Goal: Task Accomplishment & Management: Manage account settings

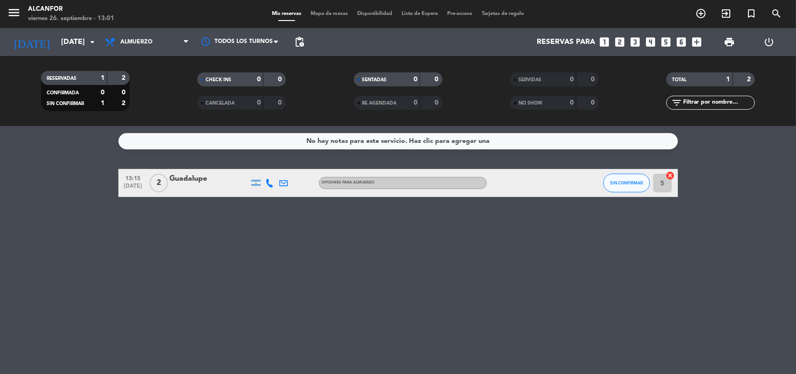
click at [606, 40] on icon "looks_one" at bounding box center [605, 42] width 12 height 12
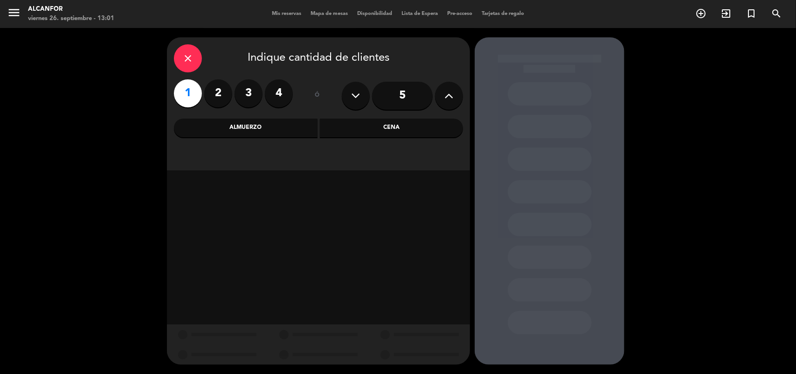
click at [276, 134] on div "Almuerzo" at bounding box center [246, 127] width 144 height 19
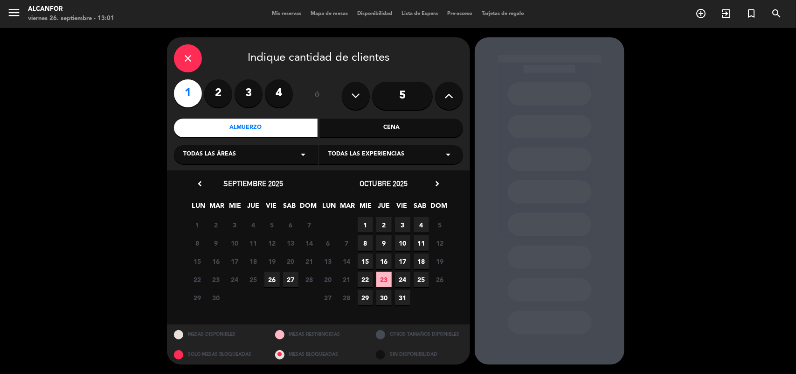
click at [271, 281] on span "26" at bounding box center [272, 279] width 15 height 15
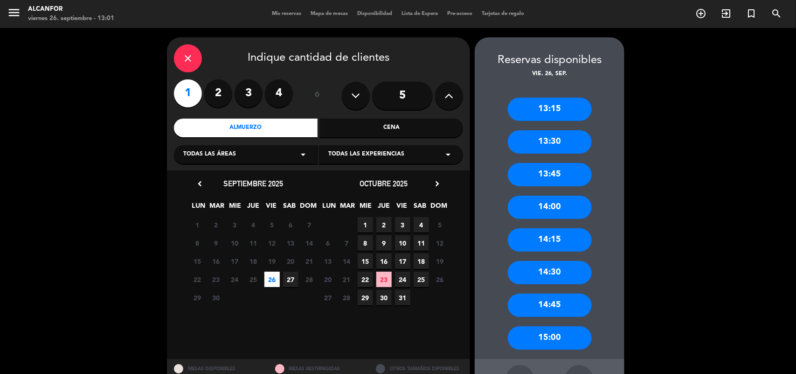
click at [551, 104] on div "13:15" at bounding box center [550, 109] width 84 height 23
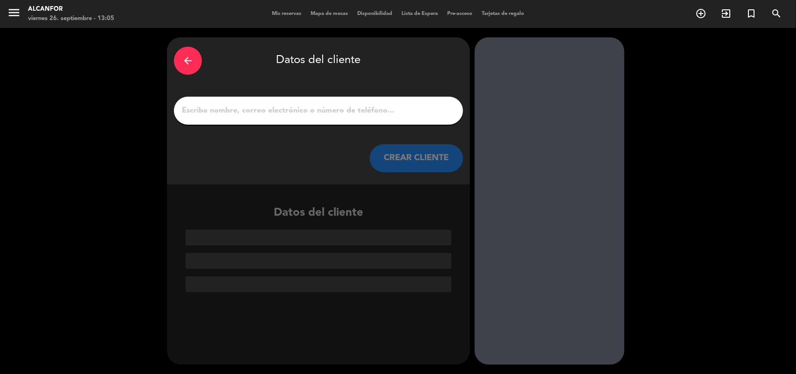
click at [413, 108] on input "1" at bounding box center [318, 110] width 275 height 13
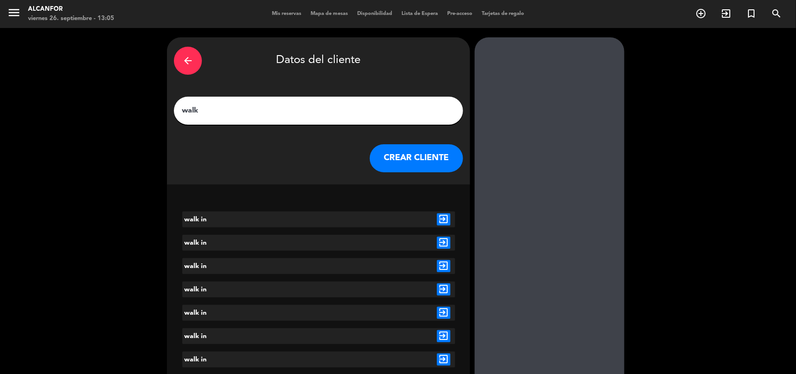
type input "walk"
click at [442, 244] on icon "exit_to_app" at bounding box center [444, 243] width 14 height 12
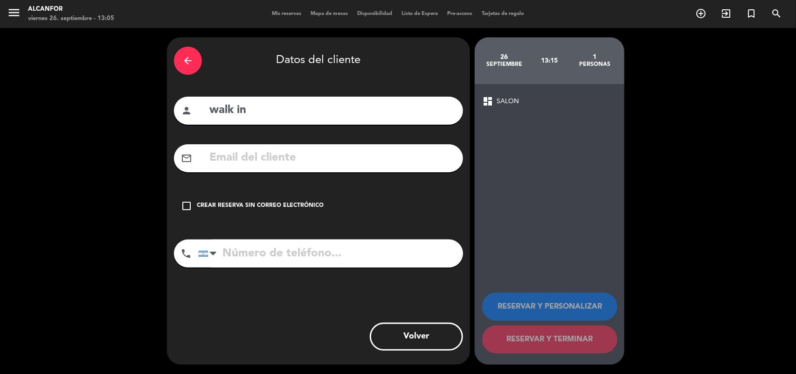
click at [185, 204] on icon "check_box_outline_blank" at bounding box center [186, 205] width 11 height 11
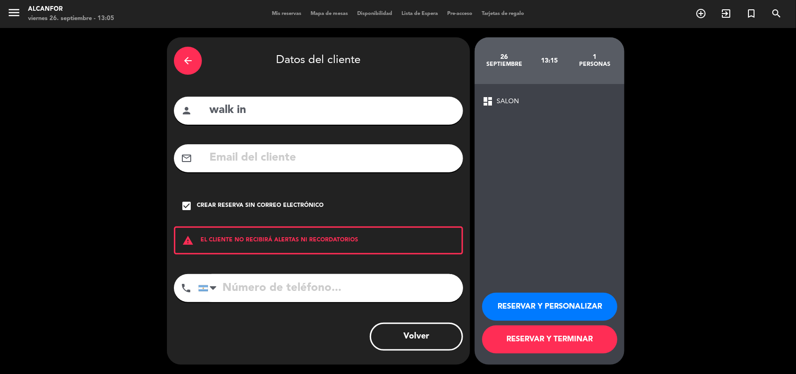
click at [522, 302] on button "RESERVAR Y PERSONALIZAR" at bounding box center [549, 307] width 135 height 28
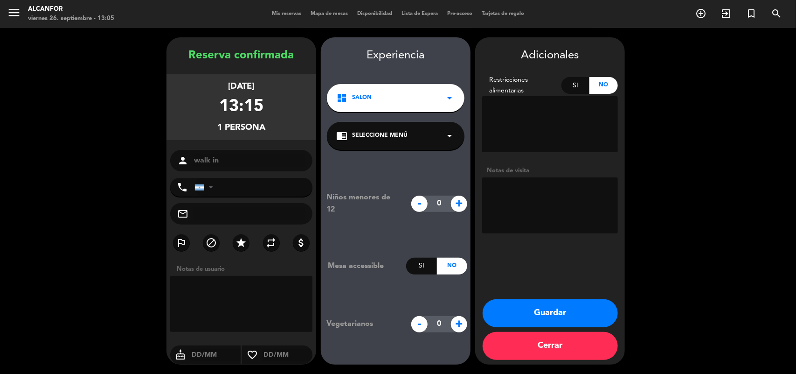
click at [522, 302] on button "Guardar" at bounding box center [550, 313] width 135 height 28
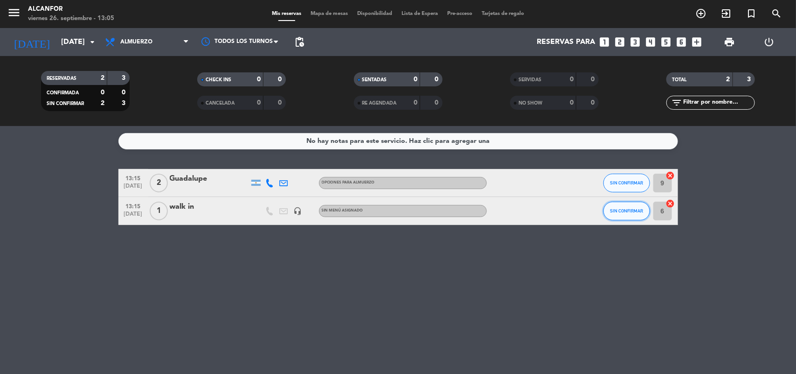
click at [626, 217] on button "SIN CONFIRMAR" at bounding box center [627, 211] width 47 height 19
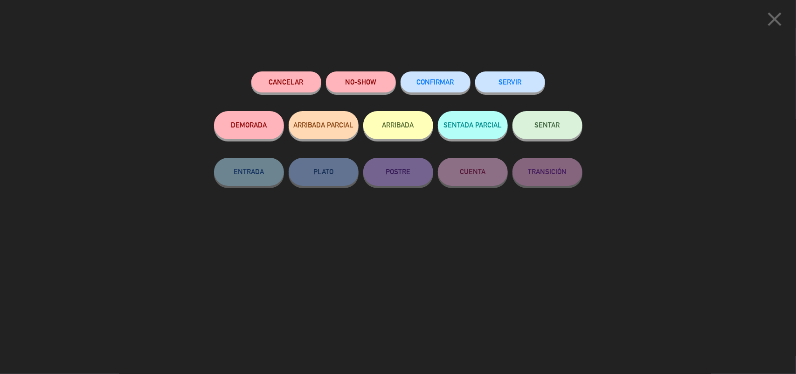
click at [563, 124] on button "SENTAR" at bounding box center [548, 125] width 70 height 28
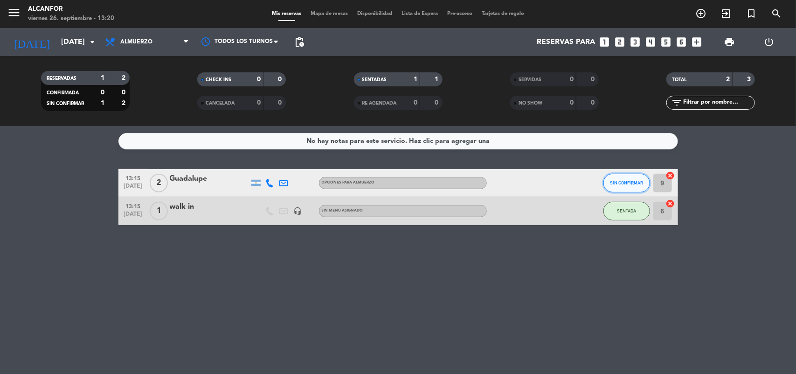
click at [627, 182] on span "SIN CONFIRMAR" at bounding box center [626, 182] width 33 height 5
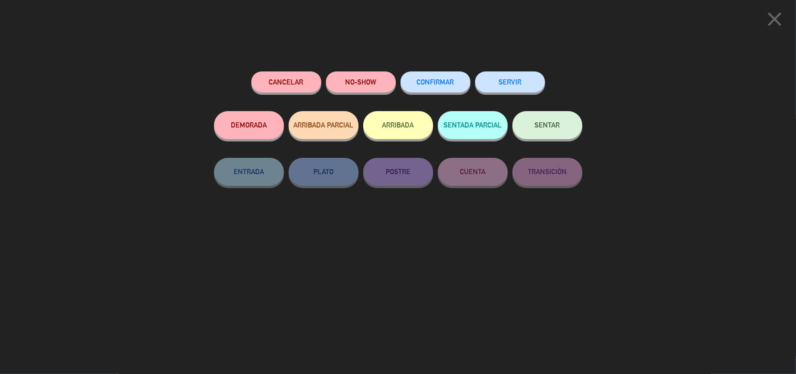
click at [542, 124] on span "SENTAR" at bounding box center [547, 125] width 25 height 8
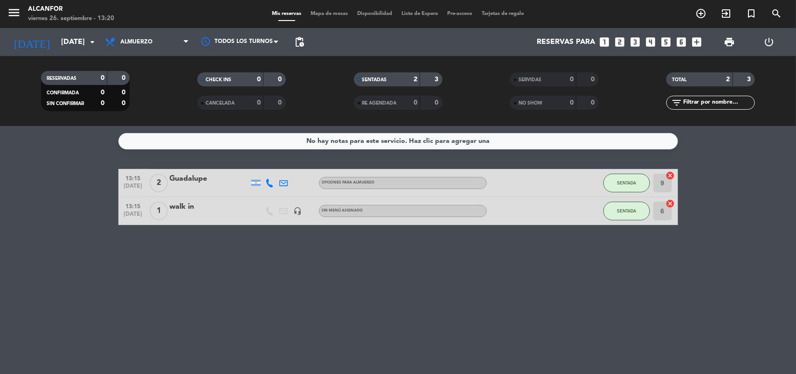
click at [623, 40] on icon "looks_two" at bounding box center [620, 42] width 12 height 12
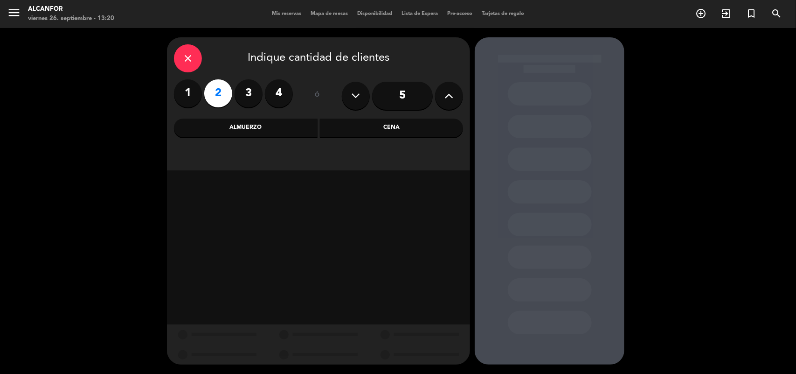
click at [299, 136] on div "Almuerzo" at bounding box center [246, 127] width 144 height 19
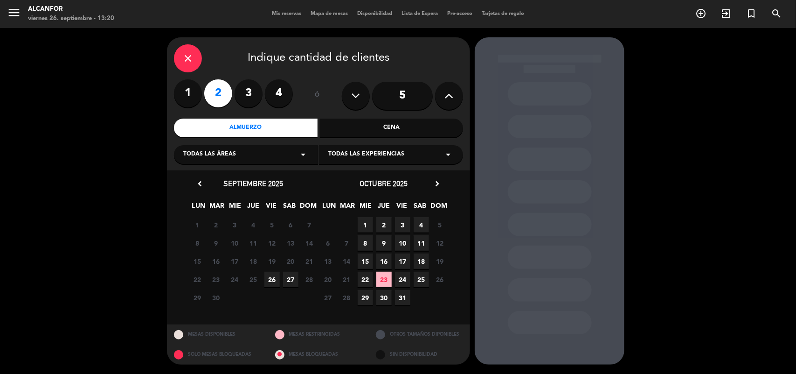
click at [271, 278] on span "26" at bounding box center [272, 279] width 15 height 15
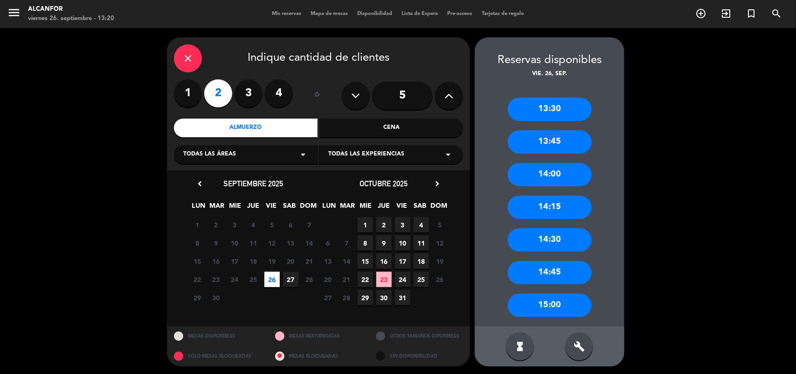
click at [558, 99] on div "13:30" at bounding box center [550, 109] width 84 height 23
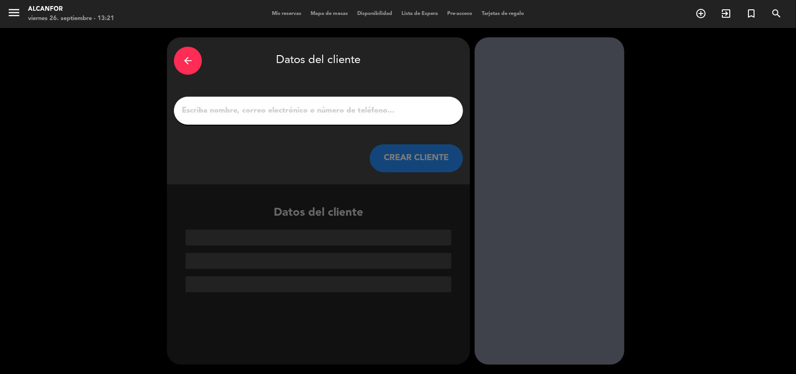
click at [229, 107] on input "1" at bounding box center [318, 110] width 275 height 13
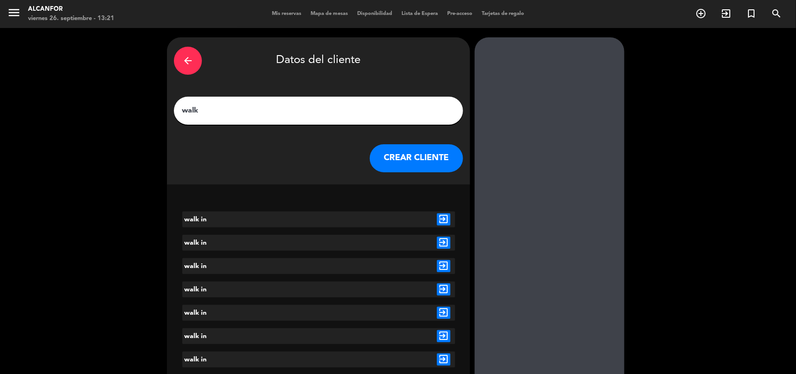
type input "walk"
click at [444, 290] on icon "exit_to_app" at bounding box center [444, 289] width 14 height 12
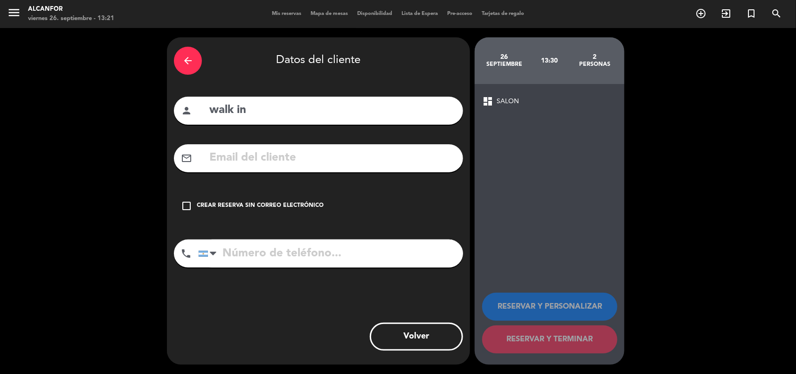
click at [187, 201] on icon "check_box_outline_blank" at bounding box center [186, 205] width 11 height 11
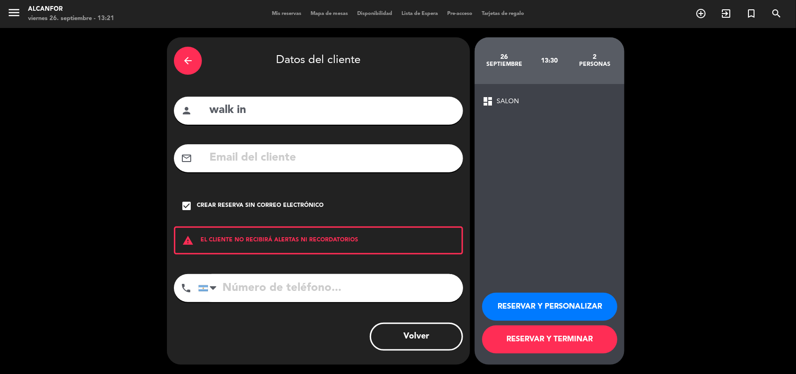
click at [533, 305] on button "RESERVAR Y PERSONALIZAR" at bounding box center [549, 307] width 135 height 28
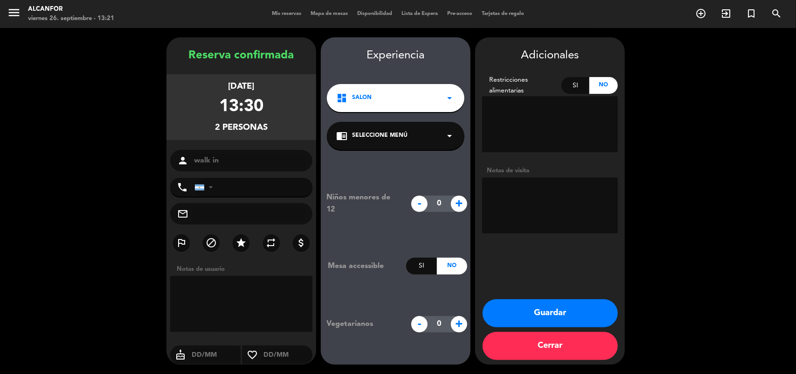
click at [533, 305] on button "Guardar" at bounding box center [550, 313] width 135 height 28
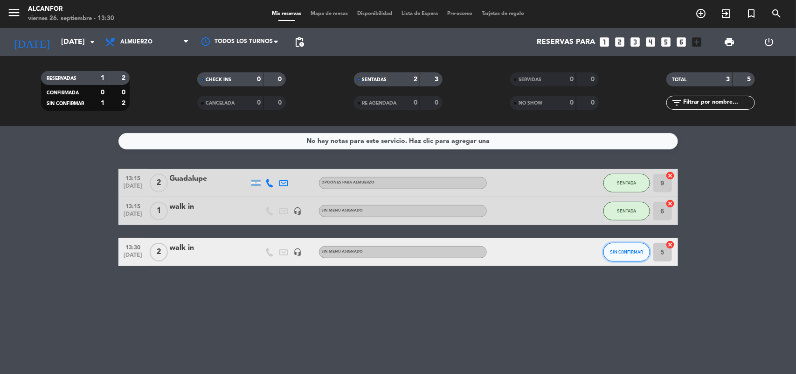
click at [627, 252] on span "SIN CONFIRMAR" at bounding box center [626, 251] width 33 height 5
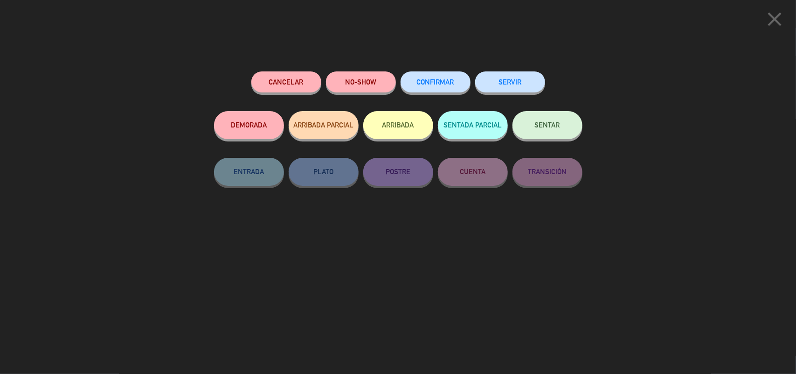
click at [567, 139] on div "SENTAR" at bounding box center [548, 134] width 70 height 47
click at [564, 131] on button "SENTAR" at bounding box center [548, 125] width 70 height 28
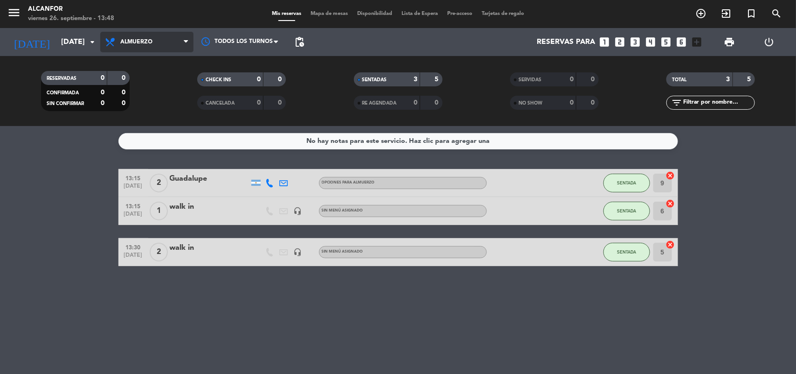
click at [162, 38] on span "Almuerzo" at bounding box center [146, 42] width 93 height 21
click at [148, 108] on div "menu Alcanfor [DATE] 26. septiembre - 13:48 Mis reservas Mapa de mesas Disponib…" at bounding box center [398, 63] width 796 height 126
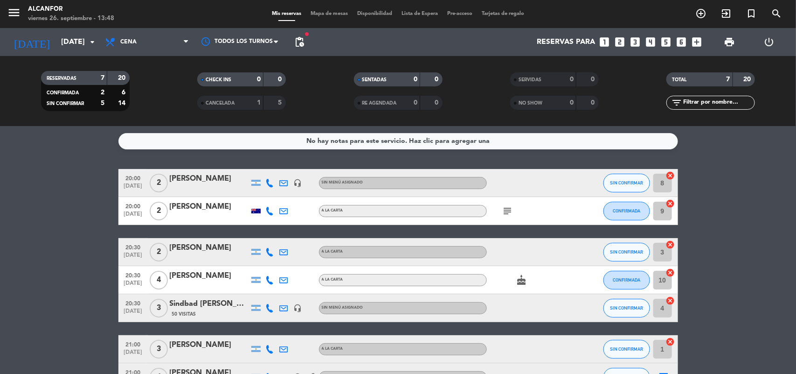
click at [616, 42] on icon "looks_two" at bounding box center [620, 42] width 12 height 12
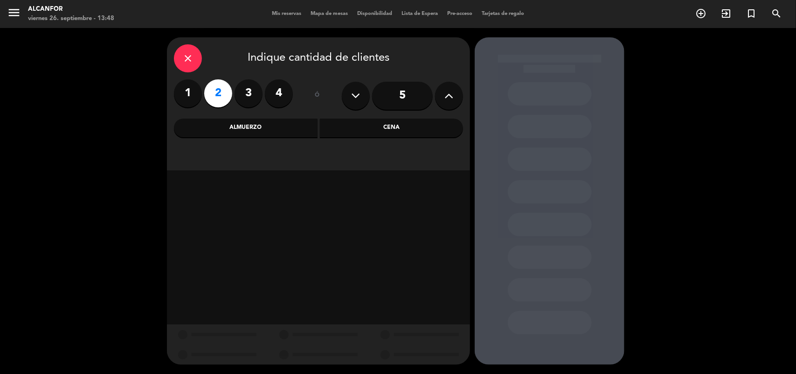
click at [380, 129] on div "Cena" at bounding box center [392, 127] width 144 height 19
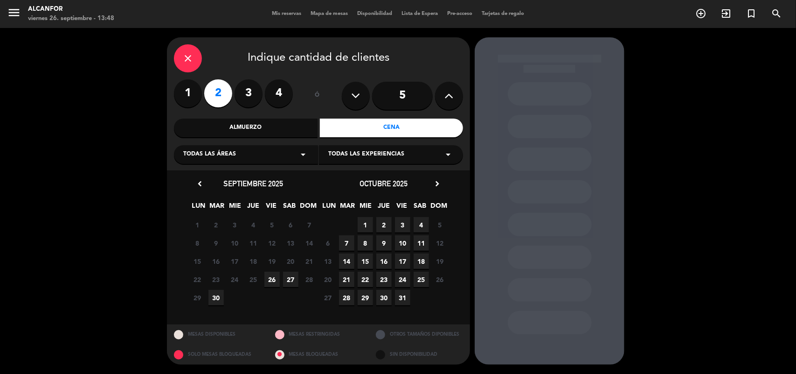
click at [273, 277] on span "26" at bounding box center [272, 279] width 15 height 15
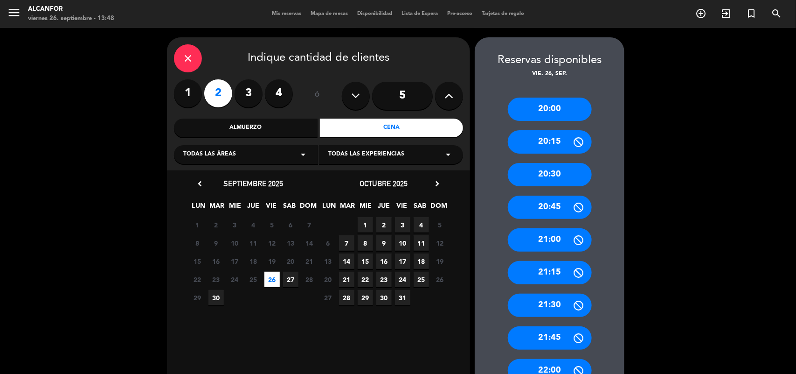
click at [539, 179] on div "20:30" at bounding box center [550, 174] width 84 height 23
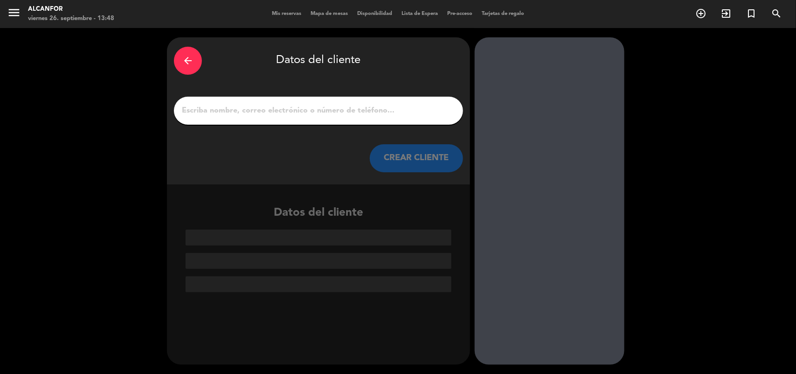
click at [357, 111] on input "1" at bounding box center [318, 110] width 275 height 13
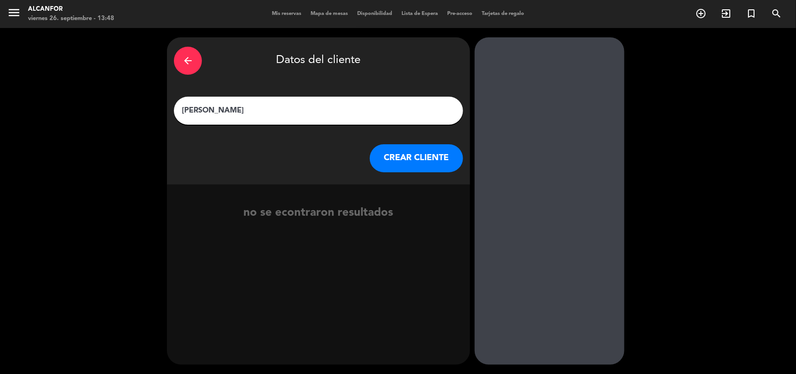
type input "[PERSON_NAME]"
click at [384, 146] on button "CREAR CLIENTE" at bounding box center [416, 158] width 93 height 28
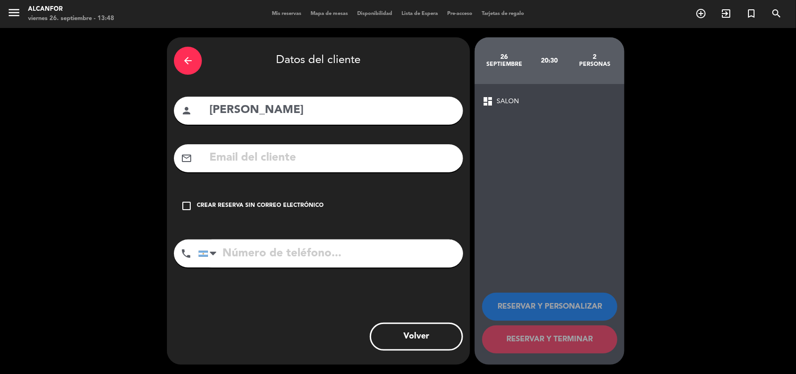
click at [304, 208] on div "Crear reserva sin correo electrónico" at bounding box center [260, 205] width 127 height 9
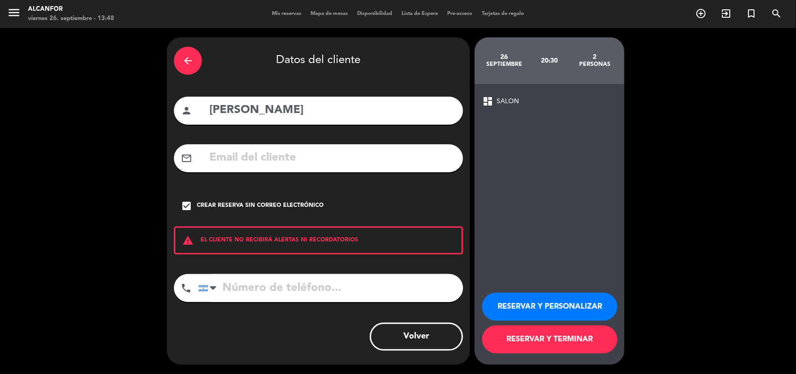
click at [516, 341] on button "RESERVAR Y TERMINAR" at bounding box center [549, 339] width 135 height 28
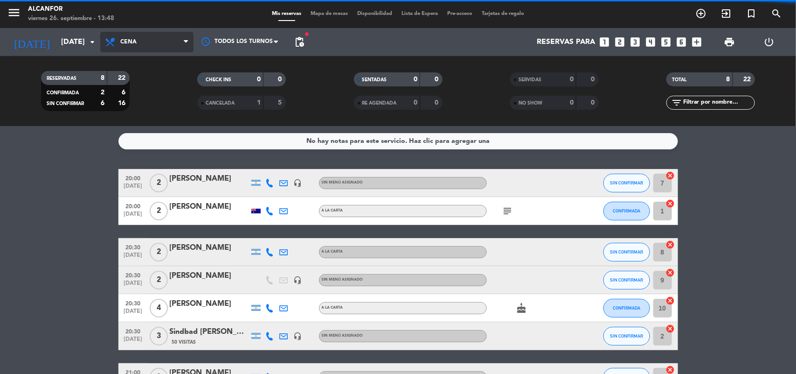
click at [156, 42] on span "Cena" at bounding box center [146, 42] width 93 height 21
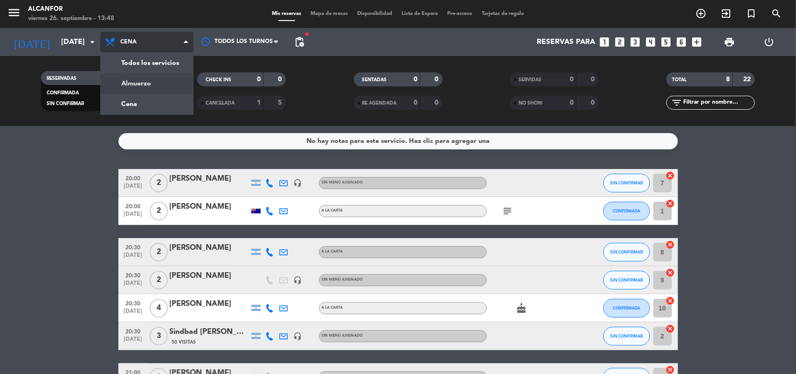
click at [160, 78] on div "menu Alcanfor [DATE] 26. septiembre - 13:48 Mis reservas Mapa de mesas Disponib…" at bounding box center [398, 63] width 796 height 126
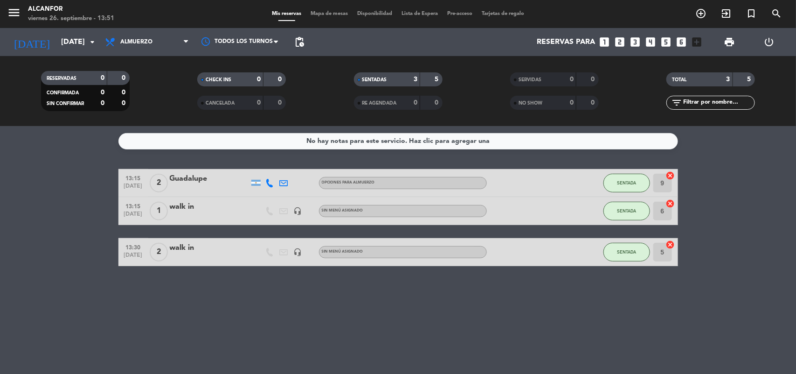
click at [622, 36] on icon "looks_two" at bounding box center [620, 42] width 12 height 12
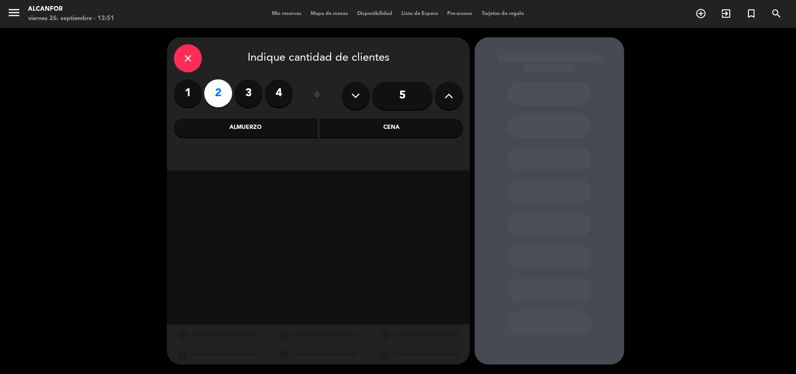
click at [257, 129] on div "Almuerzo" at bounding box center [246, 127] width 144 height 19
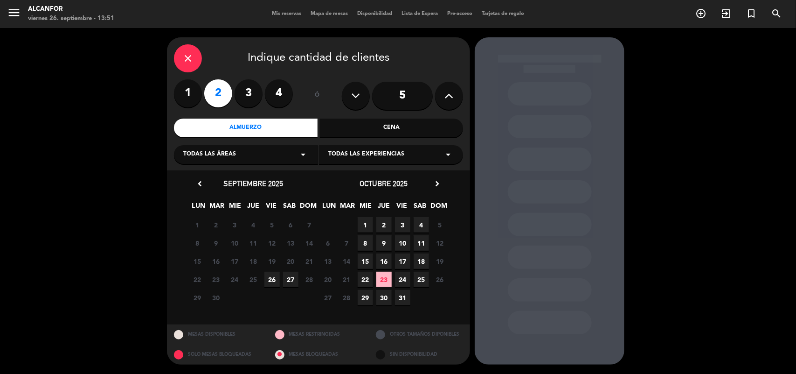
click at [270, 276] on span "26" at bounding box center [272, 279] width 15 height 15
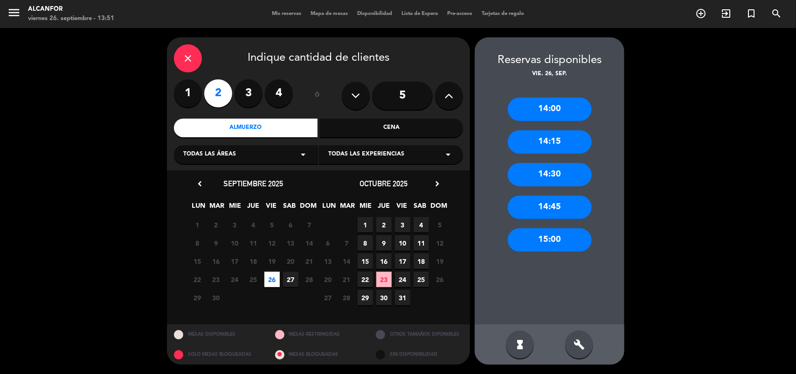
click at [564, 111] on div "14:00" at bounding box center [550, 109] width 84 height 23
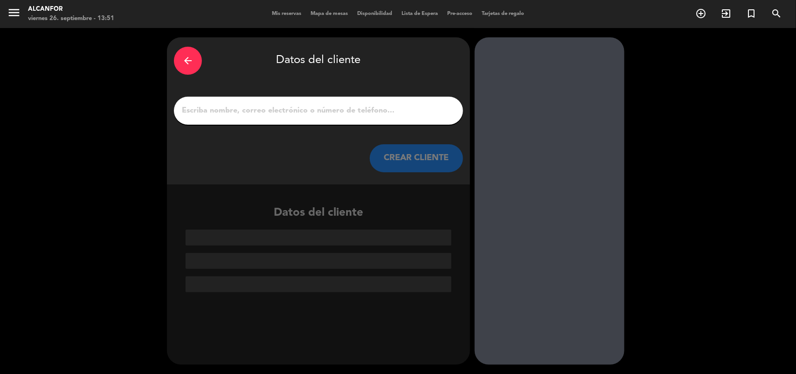
click at [386, 112] on input "1" at bounding box center [318, 110] width 275 height 13
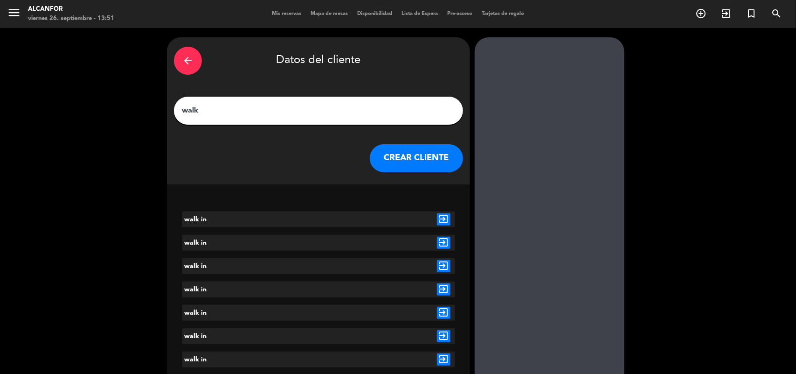
type input "walk"
click at [446, 337] on icon "exit_to_app" at bounding box center [444, 336] width 14 height 12
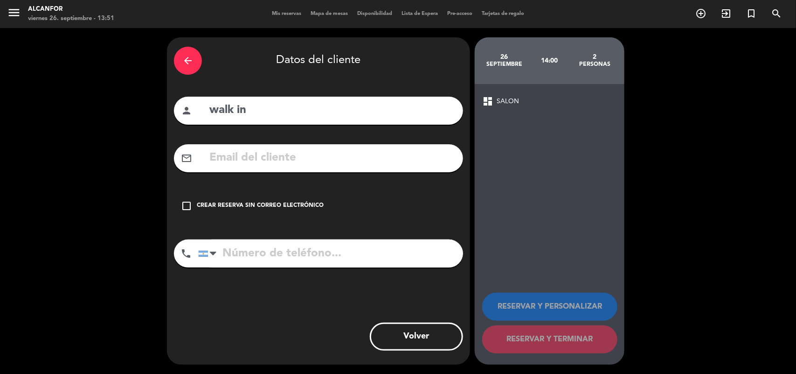
click at [185, 209] on icon "check_box_outline_blank" at bounding box center [186, 205] width 11 height 11
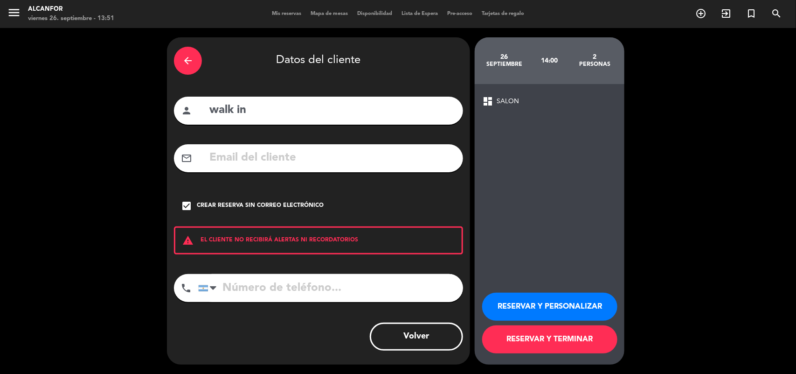
click at [586, 309] on button "RESERVAR Y PERSONALIZAR" at bounding box center [549, 307] width 135 height 28
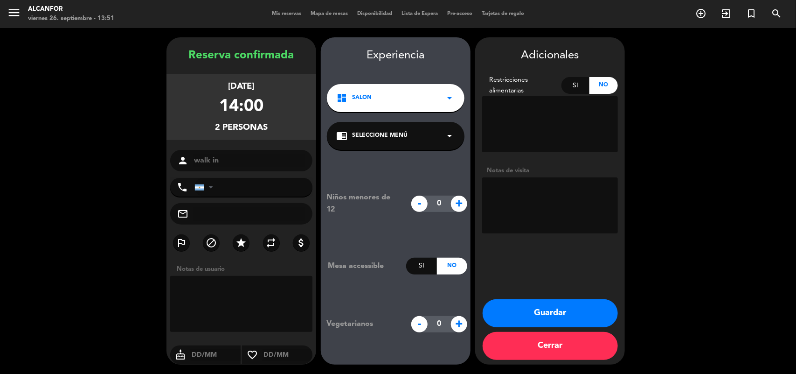
click at [586, 308] on button "Guardar" at bounding box center [550, 313] width 135 height 28
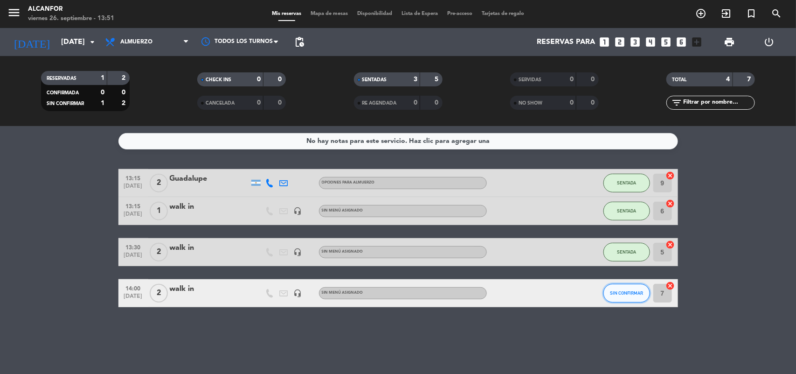
click at [620, 292] on span "SIN CONFIRMAR" at bounding box center [626, 292] width 33 height 5
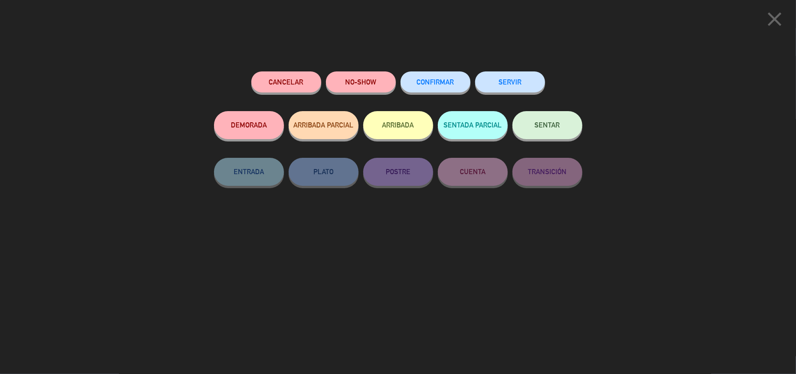
click at [538, 136] on button "SENTAR" at bounding box center [548, 125] width 70 height 28
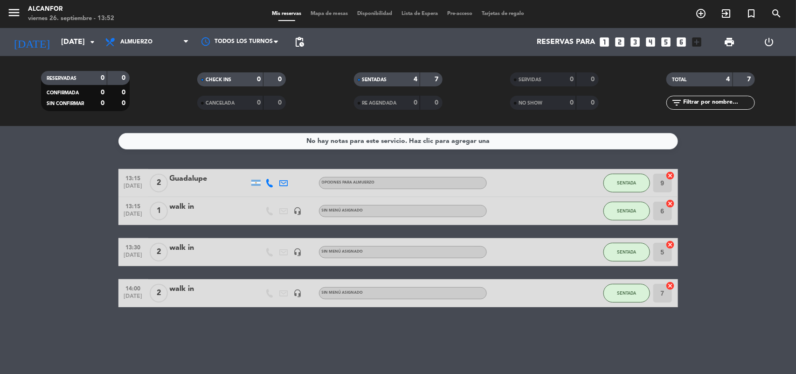
click at [618, 43] on icon "looks_two" at bounding box center [620, 42] width 12 height 12
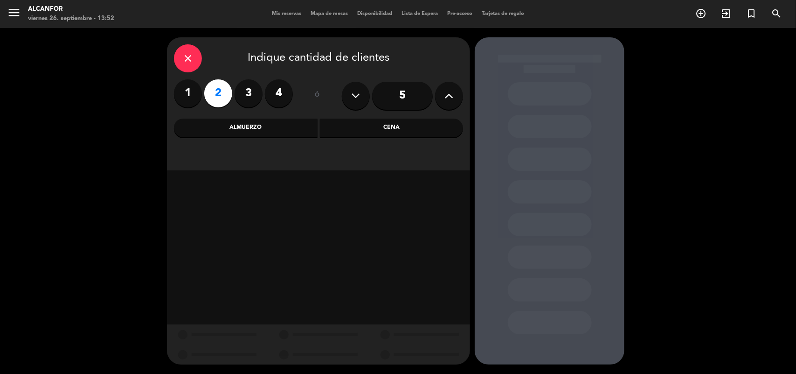
click at [295, 132] on div "Almuerzo" at bounding box center [246, 127] width 144 height 19
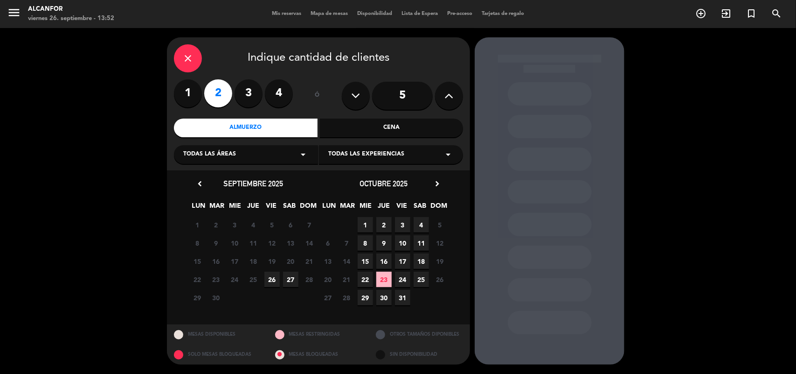
click at [180, 61] on div "close" at bounding box center [188, 58] width 28 height 28
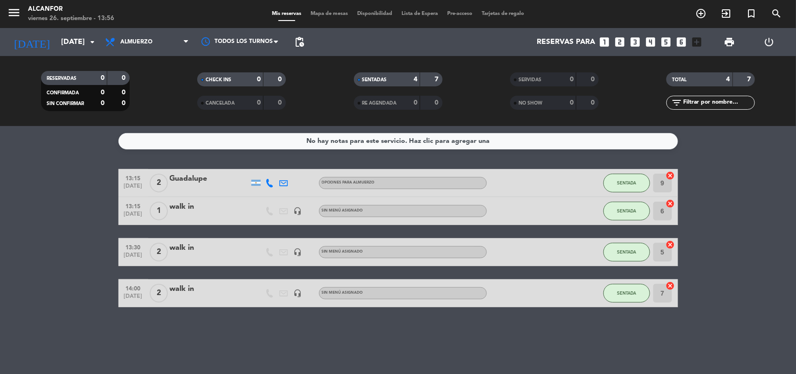
click at [604, 42] on icon "looks_one" at bounding box center [605, 42] width 12 height 12
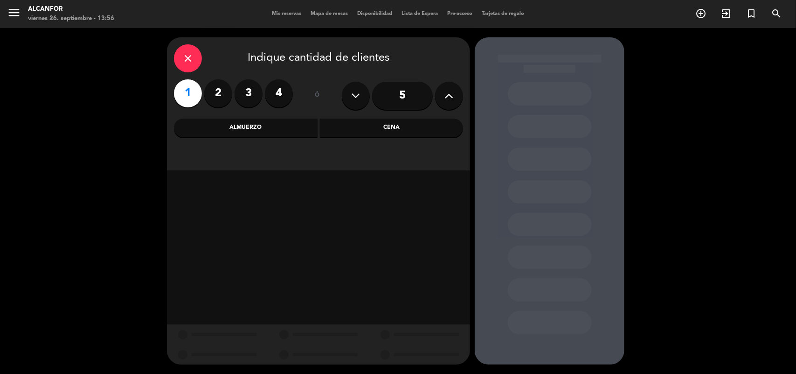
click at [236, 125] on div "Almuerzo" at bounding box center [246, 127] width 144 height 19
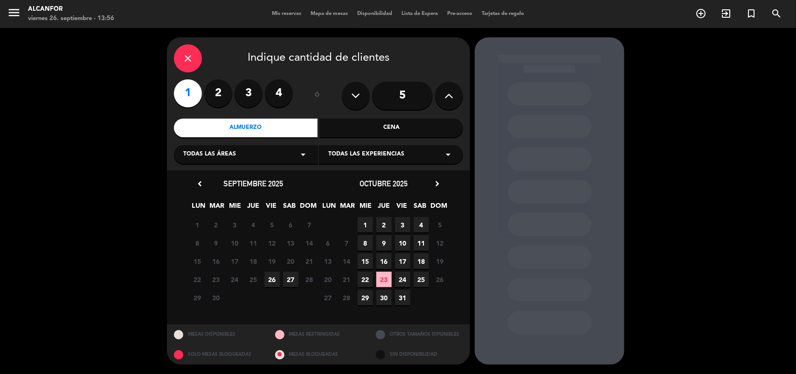
click at [270, 280] on span "26" at bounding box center [272, 279] width 15 height 15
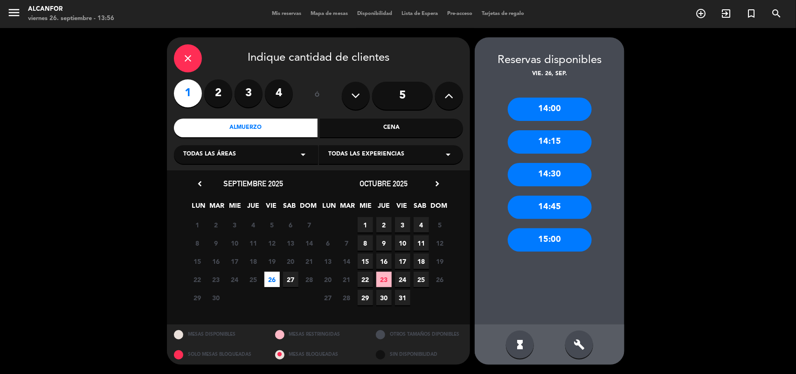
click at [566, 98] on div "14:00" at bounding box center [550, 109] width 84 height 23
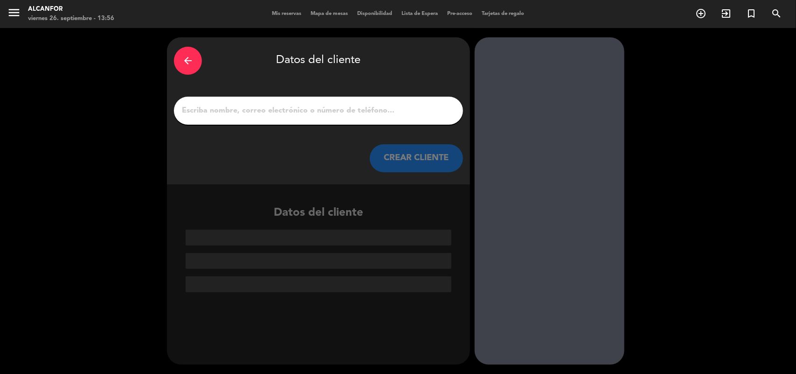
click at [366, 108] on input "1" at bounding box center [318, 110] width 275 height 13
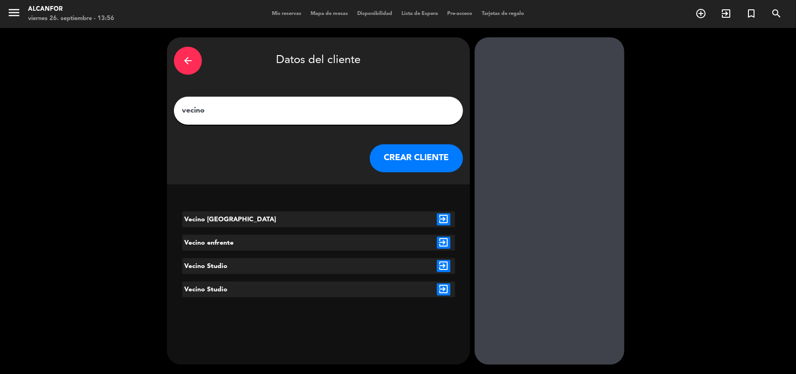
type input "vecino"
click at [444, 267] on icon "exit_to_app" at bounding box center [444, 266] width 14 height 12
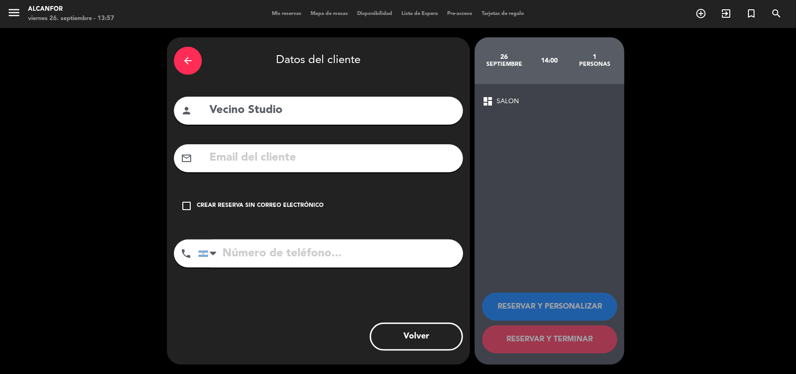
click at [183, 208] on icon "check_box_outline_blank" at bounding box center [186, 205] width 11 height 11
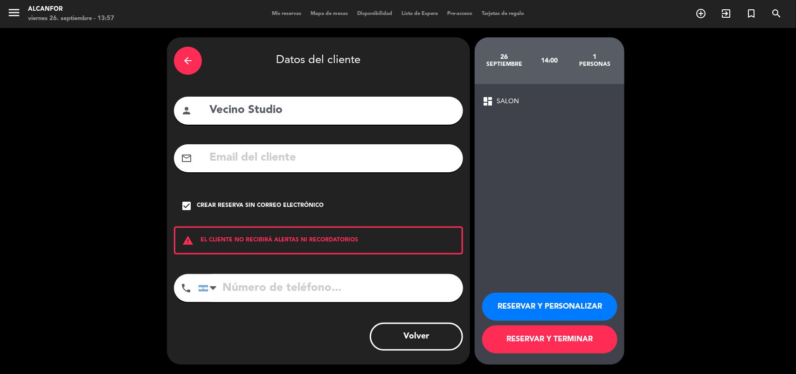
click at [547, 304] on button "RESERVAR Y PERSONALIZAR" at bounding box center [549, 307] width 135 height 28
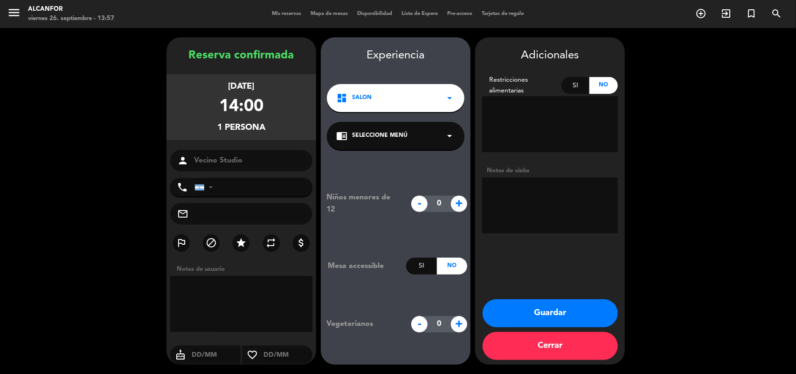
click at [550, 300] on button "Guardar" at bounding box center [550, 313] width 135 height 28
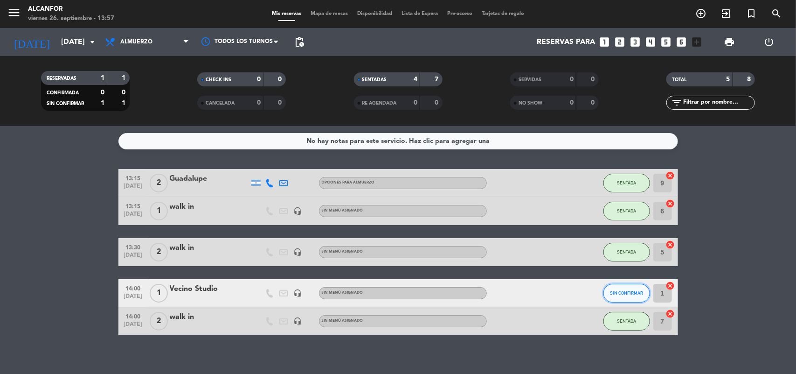
click at [623, 287] on button "SIN CONFIRMAR" at bounding box center [627, 293] width 47 height 19
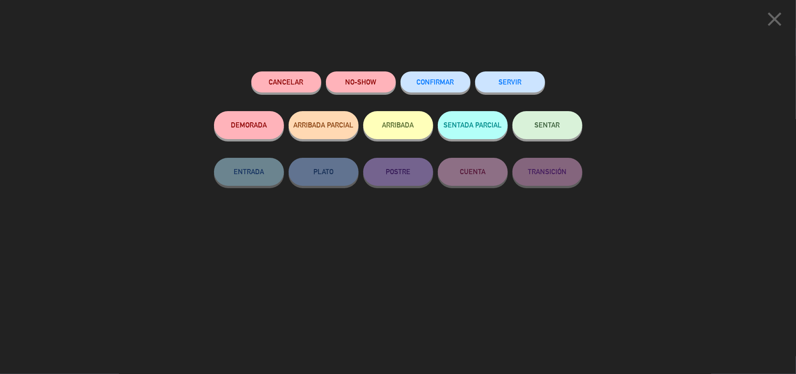
click at [546, 117] on button "SENTAR" at bounding box center [548, 125] width 70 height 28
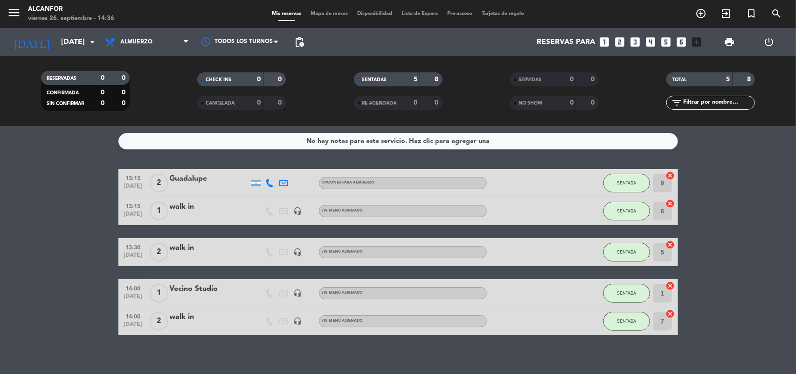
click at [603, 38] on icon "looks_one" at bounding box center [605, 42] width 12 height 12
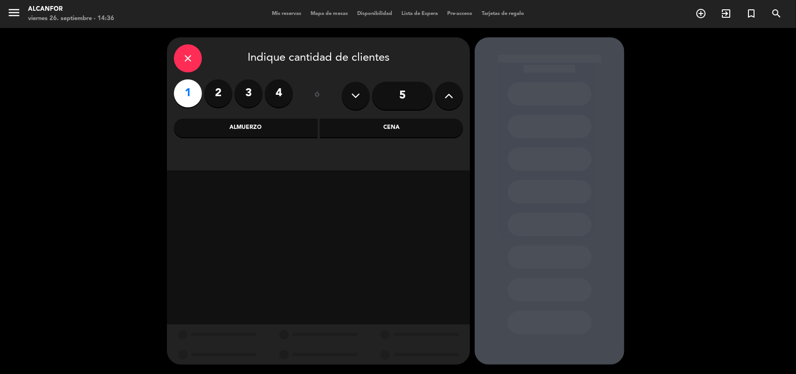
click at [258, 133] on div "Almuerzo" at bounding box center [246, 127] width 144 height 19
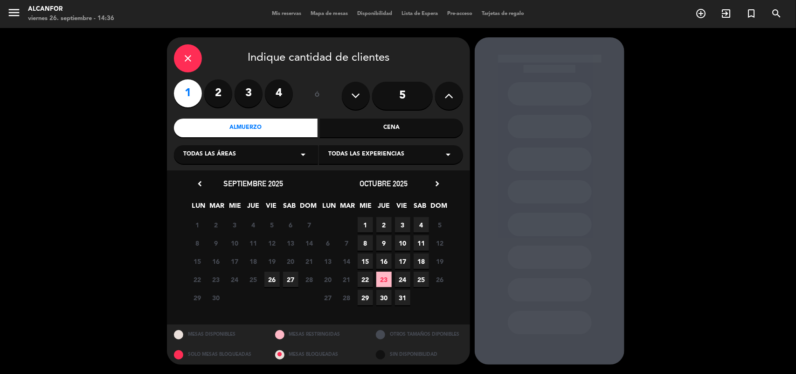
click at [271, 278] on span "26" at bounding box center [272, 279] width 15 height 15
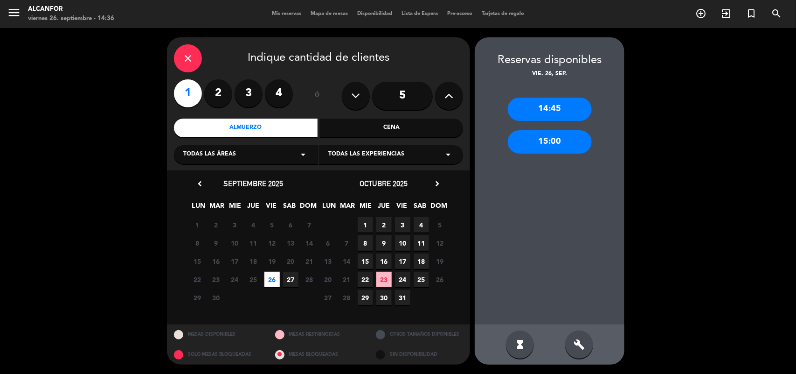
click at [537, 108] on div "14:45" at bounding box center [550, 109] width 84 height 23
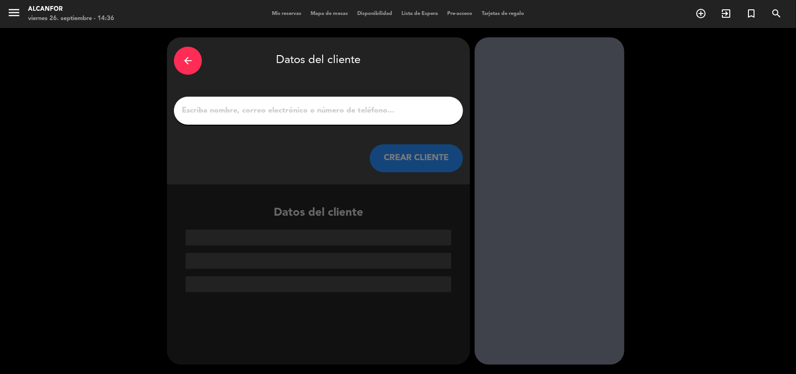
click at [194, 108] on input "1" at bounding box center [318, 110] width 275 height 13
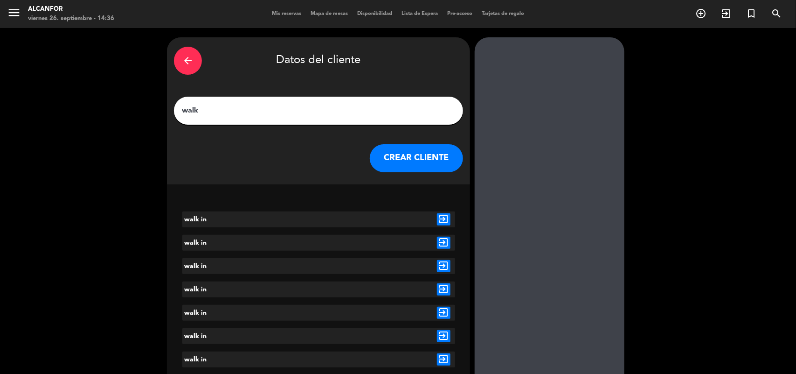
type input "walk"
click at [443, 312] on icon "exit_to_app" at bounding box center [444, 313] width 14 height 12
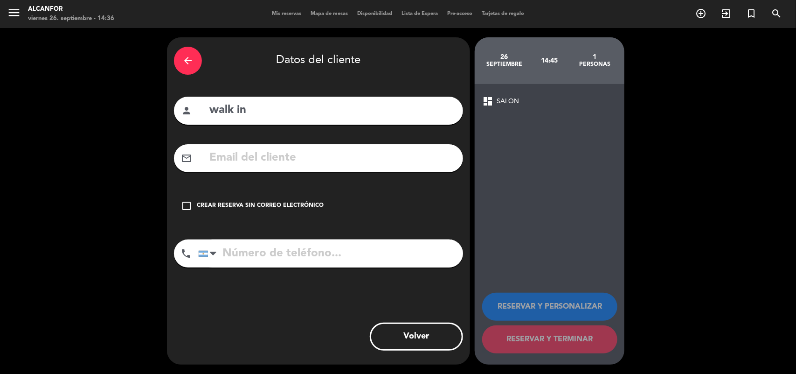
click at [187, 205] on icon "check_box_outline_blank" at bounding box center [186, 205] width 11 height 11
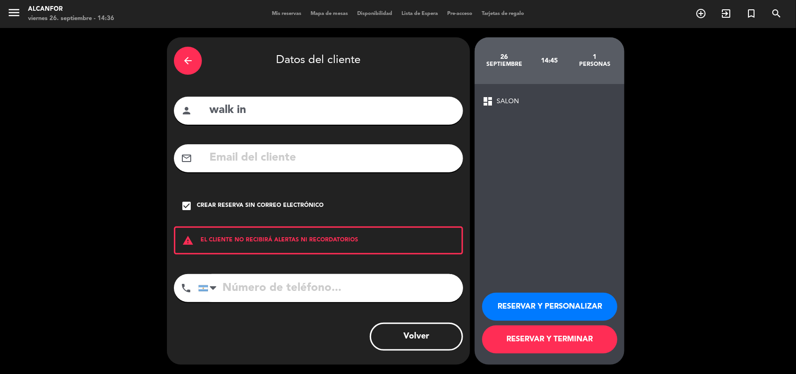
click at [511, 297] on button "RESERVAR Y PERSONALIZAR" at bounding box center [549, 307] width 135 height 28
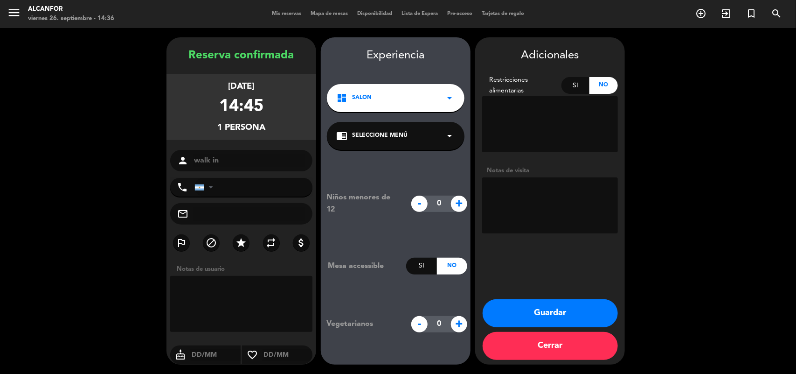
click at [511, 297] on div "Adicionales Restricciones alimentarias Si No Notas de visita Guardar Cerrar" at bounding box center [550, 200] width 150 height 327
click at [510, 306] on button "Guardar" at bounding box center [550, 313] width 135 height 28
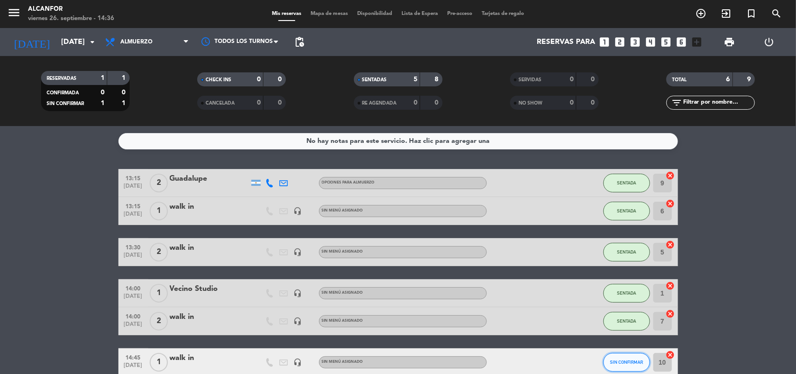
click at [625, 362] on span "SIN CONFIRMAR" at bounding box center [626, 361] width 33 height 5
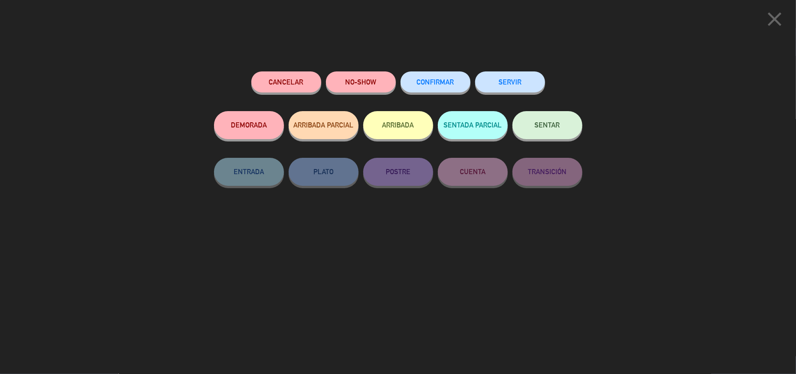
click at [553, 128] on span "SENTAR" at bounding box center [547, 125] width 25 height 8
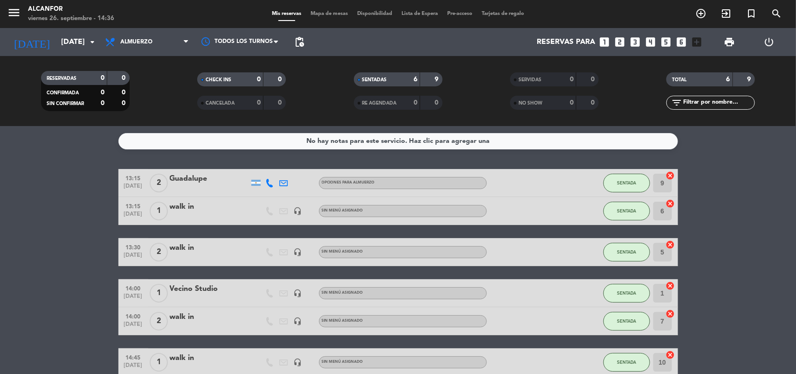
click at [617, 41] on icon "looks_two" at bounding box center [620, 42] width 12 height 12
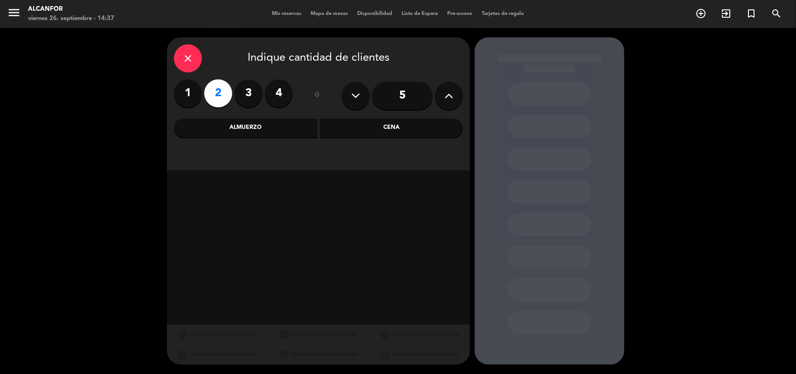
click at [301, 128] on div "Almuerzo" at bounding box center [246, 127] width 144 height 19
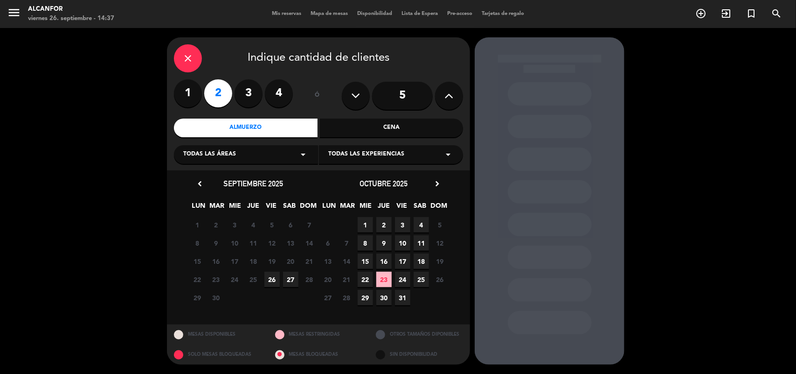
click at [274, 276] on span "26" at bounding box center [272, 279] width 15 height 15
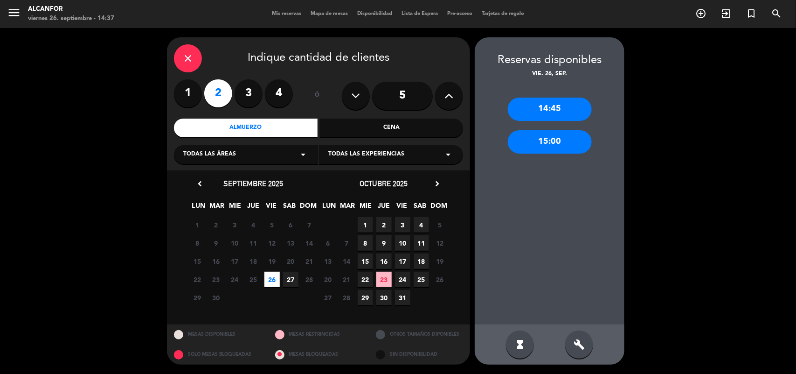
click at [578, 103] on div "14:45" at bounding box center [550, 109] width 84 height 23
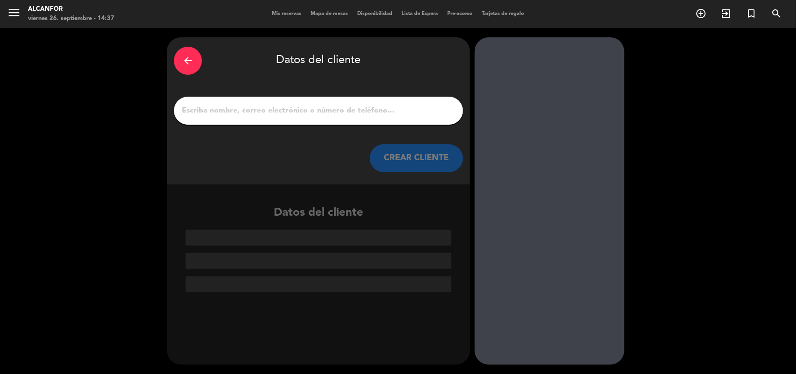
click at [231, 115] on input "1" at bounding box center [318, 110] width 275 height 13
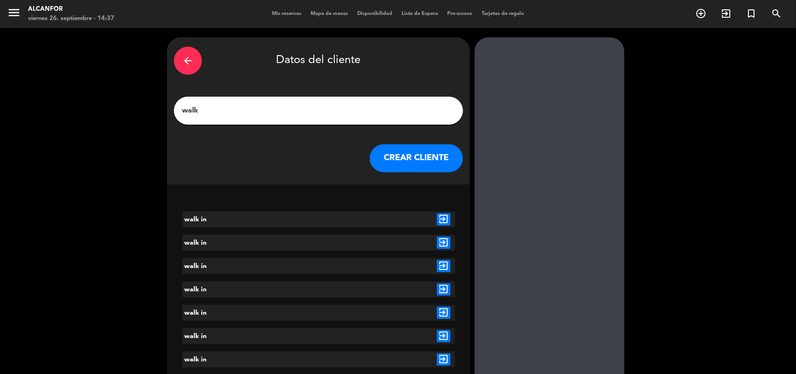
type input "walk"
click at [442, 314] on icon "exit_to_app" at bounding box center [444, 313] width 14 height 12
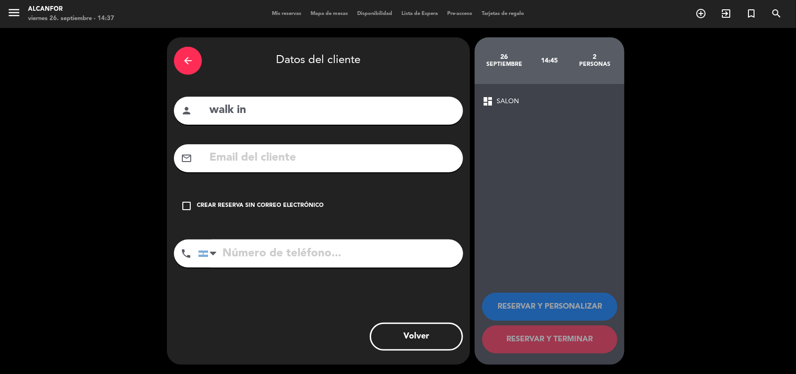
click at [190, 203] on icon "check_box_outline_blank" at bounding box center [186, 205] width 11 height 11
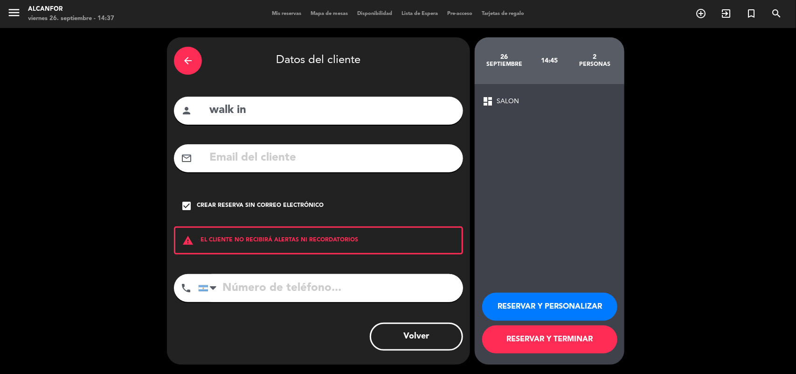
click at [558, 306] on button "RESERVAR Y PERSONALIZAR" at bounding box center [549, 307] width 135 height 28
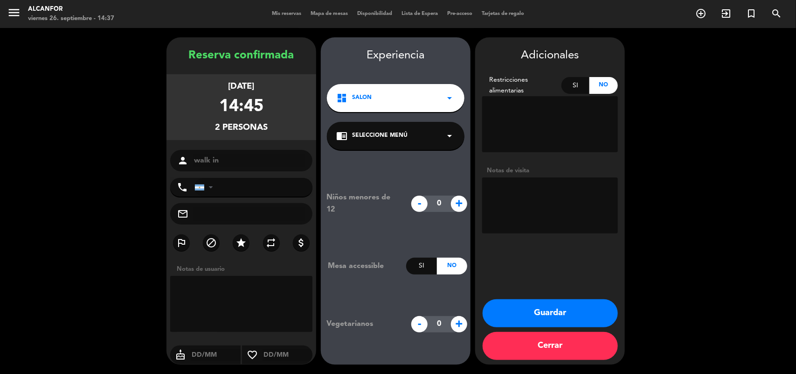
click at [553, 306] on button "Guardar" at bounding box center [550, 313] width 135 height 28
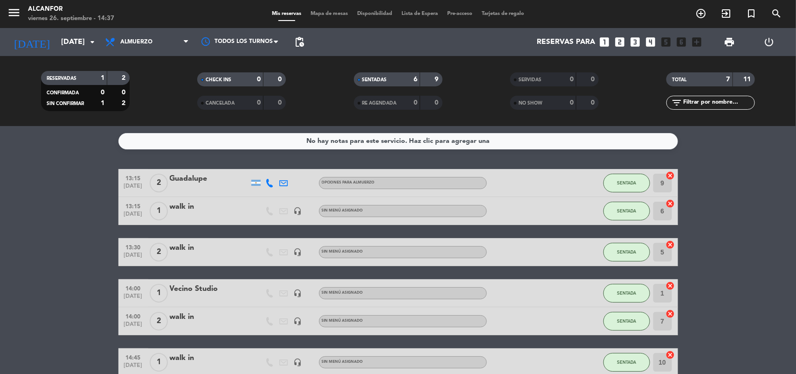
click at [758, 246] on bookings-row "13:15 [DATE] 2 Guadalupe OPCIONES PARA ALMUERZO SENTADA 9 cancel 13:15 [DATE] 1…" at bounding box center [398, 286] width 796 height 235
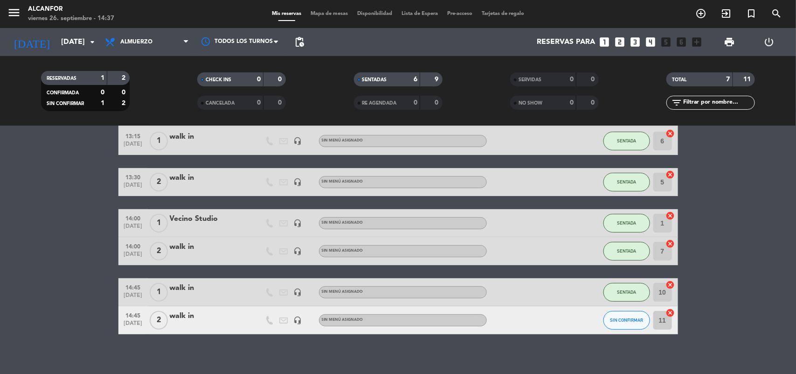
scroll to position [77, 0]
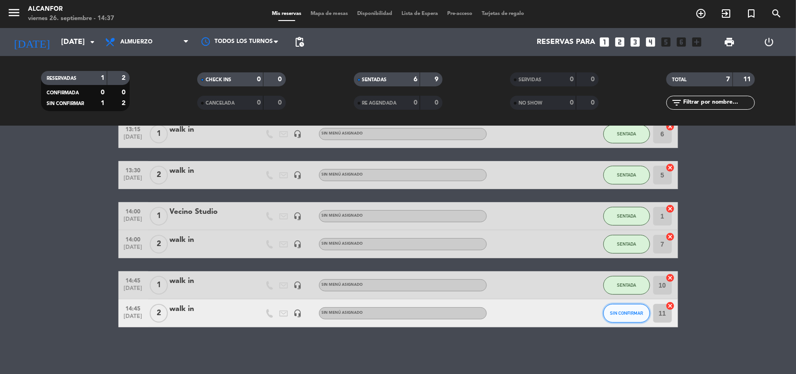
click at [627, 313] on span "SIN CONFIRMAR" at bounding box center [626, 312] width 33 height 5
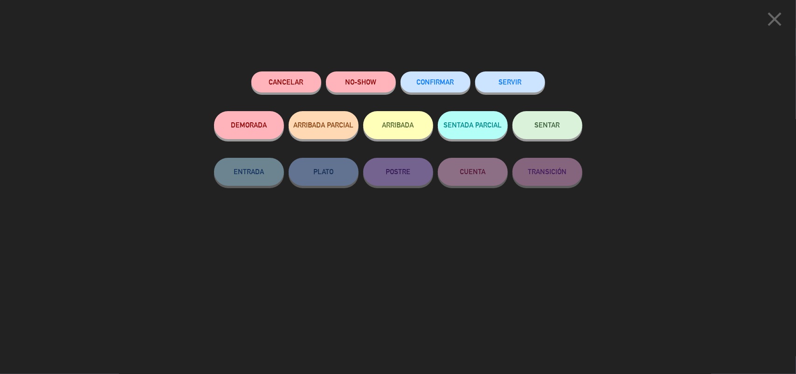
click at [553, 117] on button "SENTAR" at bounding box center [548, 125] width 70 height 28
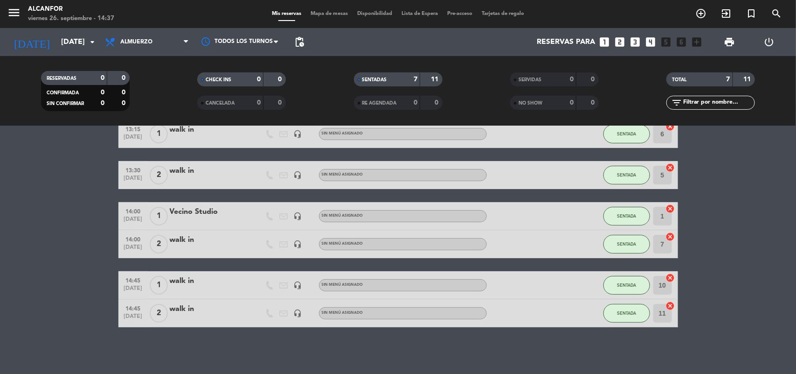
click at [739, 259] on bookings-row "13:15 [DATE] 2 Guadalupe OPCIONES PARA ALMUERZO SENTADA 9 cancel 13:15 [DATE] 1…" at bounding box center [398, 209] width 796 height 235
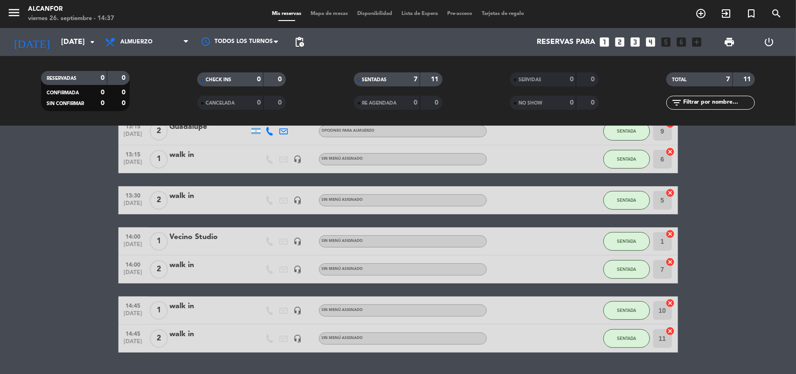
scroll to position [54, 0]
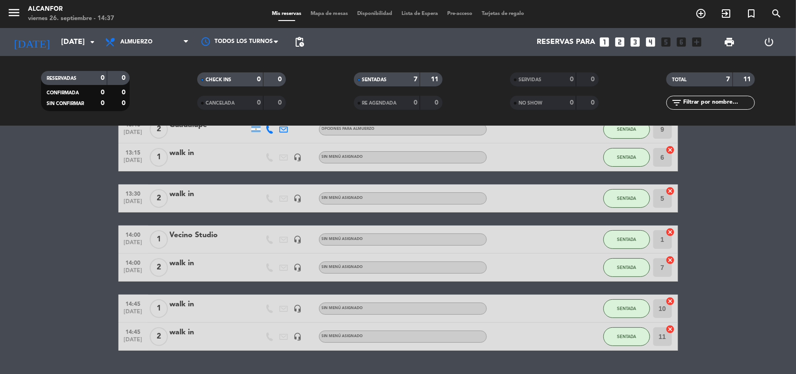
click at [739, 259] on bookings-row "13:15 [DATE] 2 Guadalupe OPCIONES PARA ALMUERZO SENTADA 9 cancel 13:15 [DATE] 1…" at bounding box center [398, 232] width 796 height 235
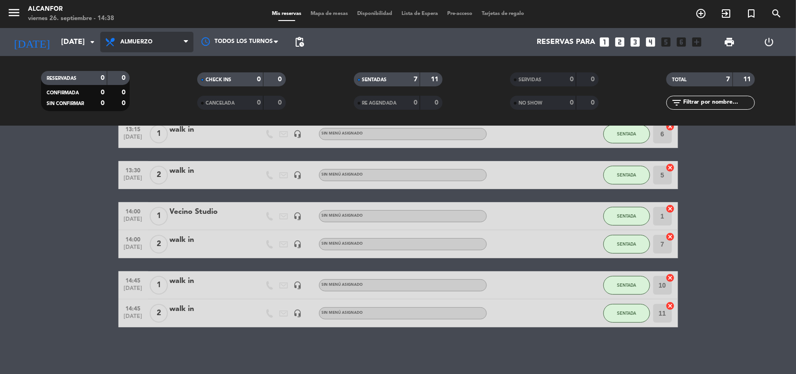
click at [167, 33] on span "Almuerzo" at bounding box center [146, 42] width 93 height 21
click at [152, 108] on div "menu Alcanfor [DATE] 26. septiembre - 14:38 Mis reservas Mapa de mesas Disponib…" at bounding box center [398, 63] width 796 height 126
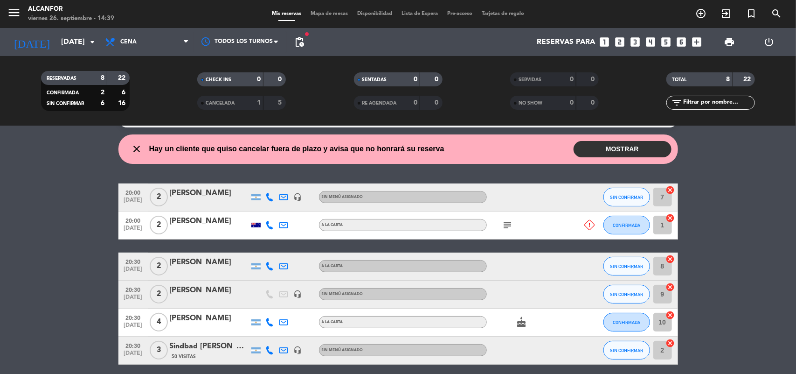
scroll to position [0, 0]
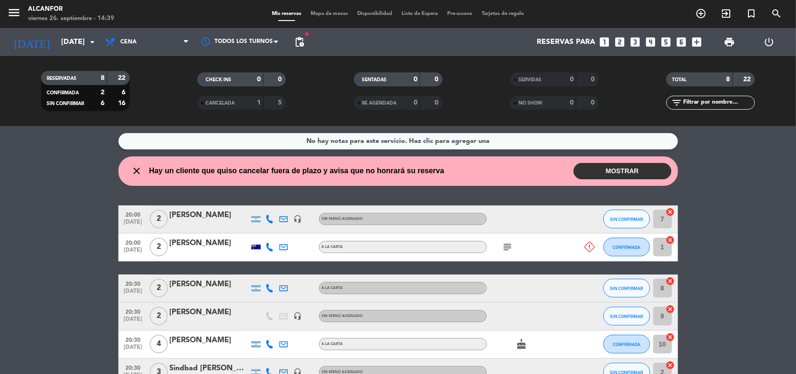
click at [623, 167] on button "MOSTRAR" at bounding box center [623, 171] width 98 height 16
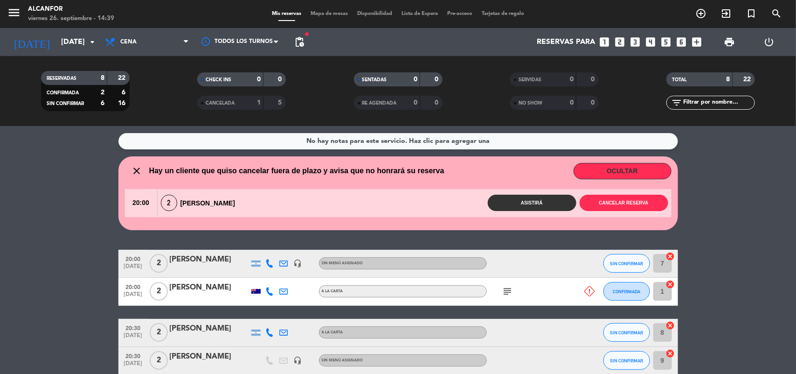
click at [593, 173] on button "OCULTAR" at bounding box center [623, 171] width 98 height 16
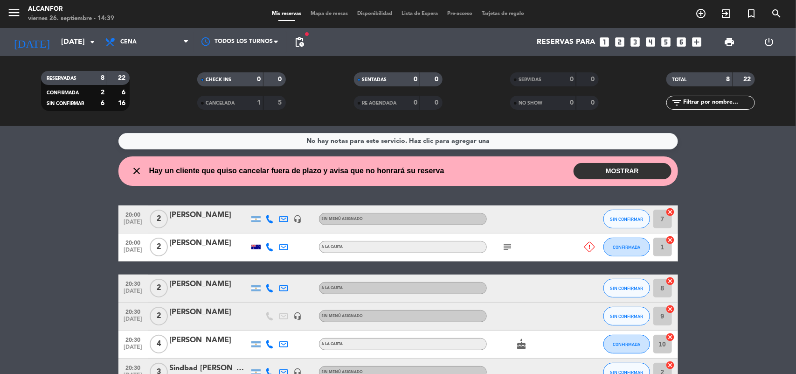
click at [209, 315] on div "[PERSON_NAME]" at bounding box center [209, 312] width 79 height 12
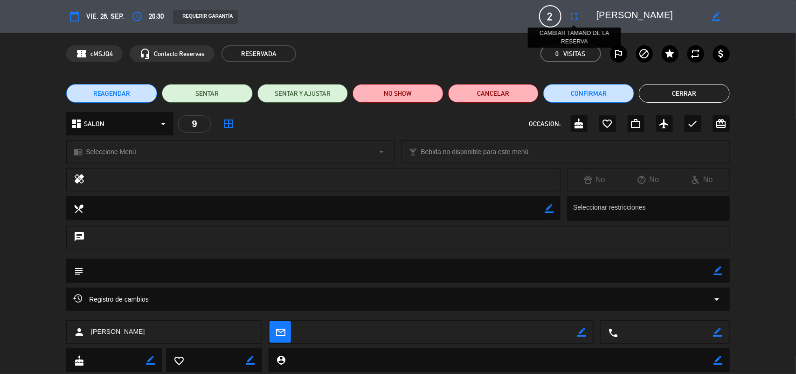
click at [568, 21] on button "fullscreen" at bounding box center [574, 16] width 17 height 17
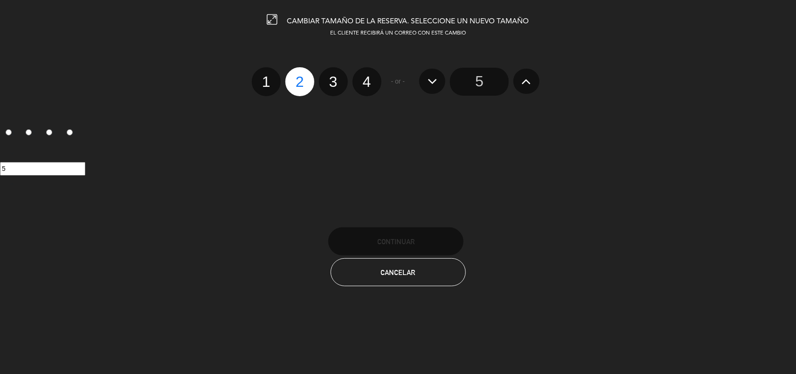
click at [364, 80] on label "4" at bounding box center [367, 81] width 29 height 29
click at [364, 77] on input "4" at bounding box center [366, 73] width 6 height 6
radio input "true"
radio input "false"
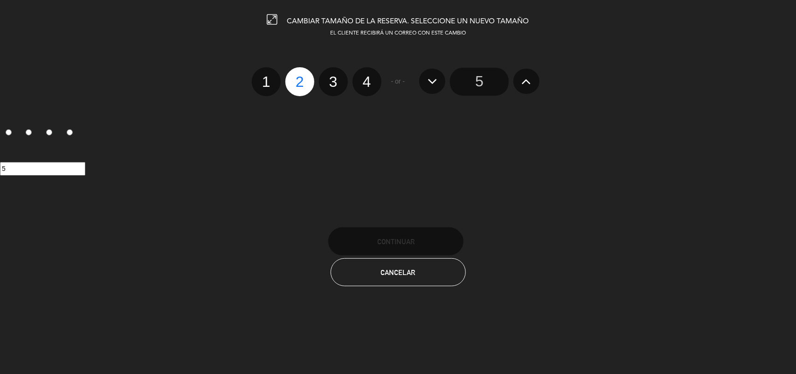
radio input "false"
radio input "true"
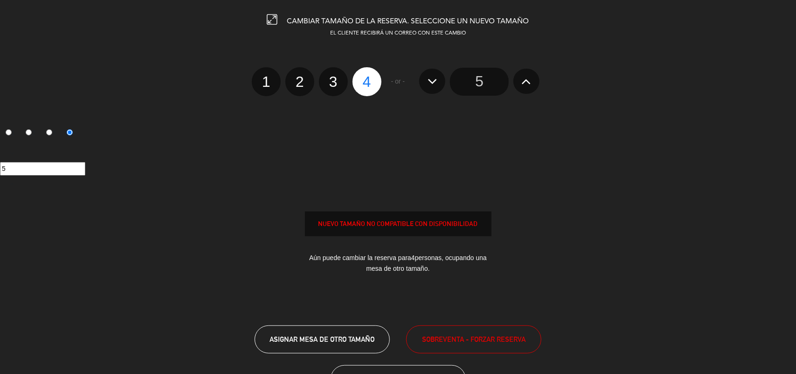
scroll to position [39, 0]
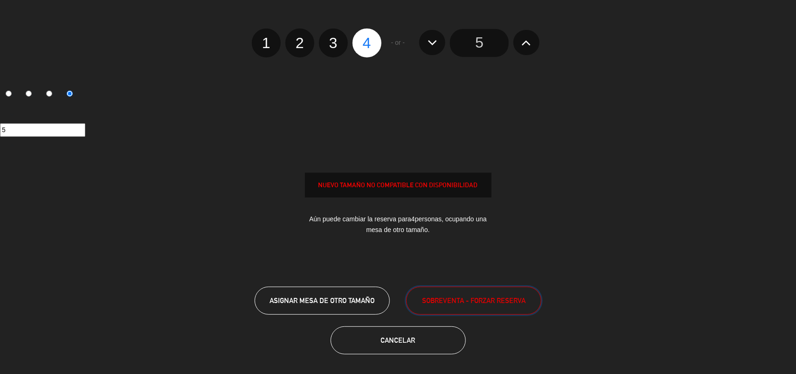
click at [453, 297] on span "SOBREVENTA - FORZAR RESERVA" at bounding box center [474, 300] width 104 height 11
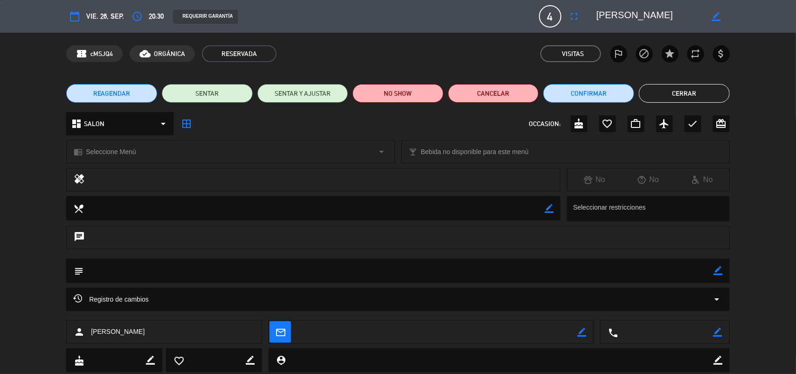
click at [668, 89] on button "Cerrar" at bounding box center [684, 93] width 91 height 19
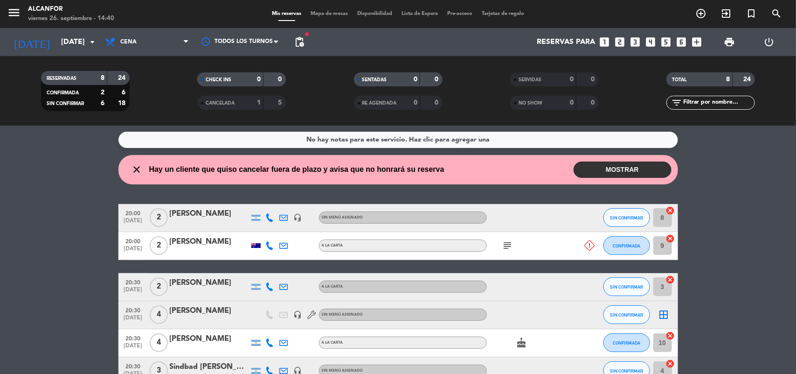
scroll to position [0, 0]
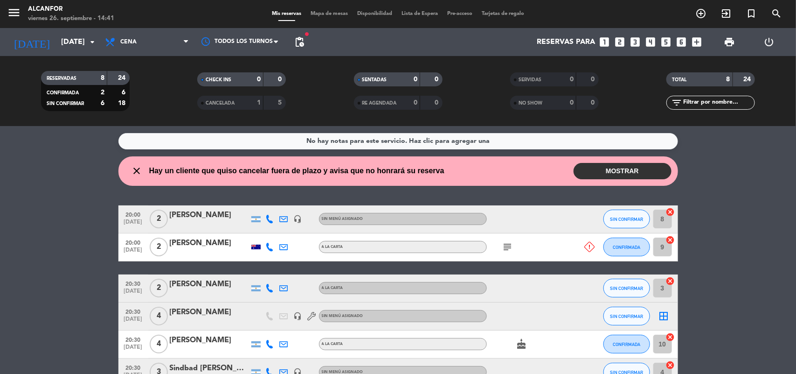
click at [175, 311] on div "[PERSON_NAME]" at bounding box center [209, 312] width 79 height 12
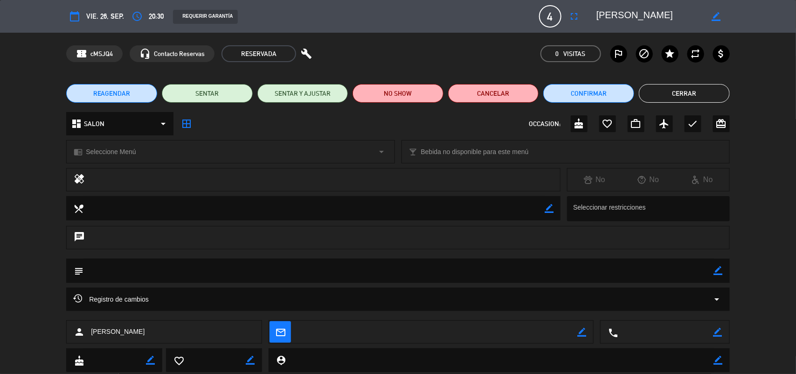
click at [150, 17] on span "20:30" at bounding box center [156, 16] width 15 height 12
click at [136, 17] on icon "access_time" at bounding box center [137, 16] width 11 height 11
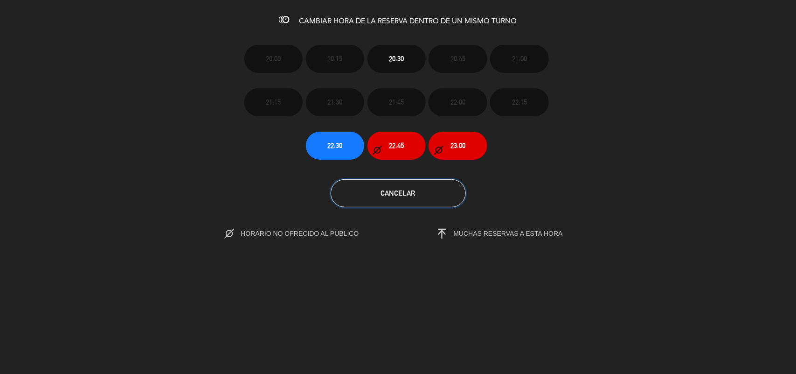
click at [379, 185] on button "Cancelar" at bounding box center [398, 193] width 135 height 28
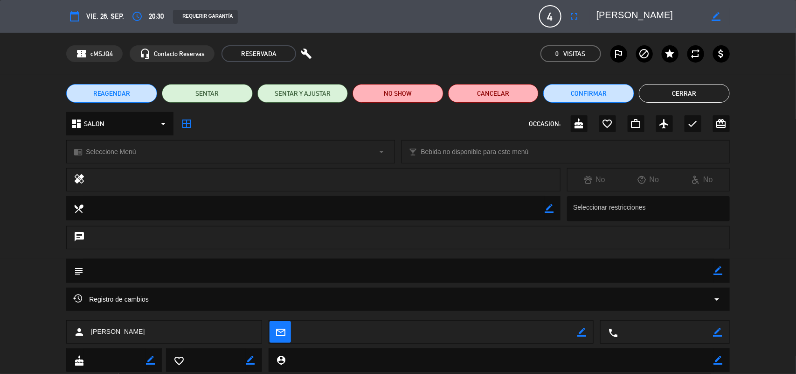
scroll to position [26, 0]
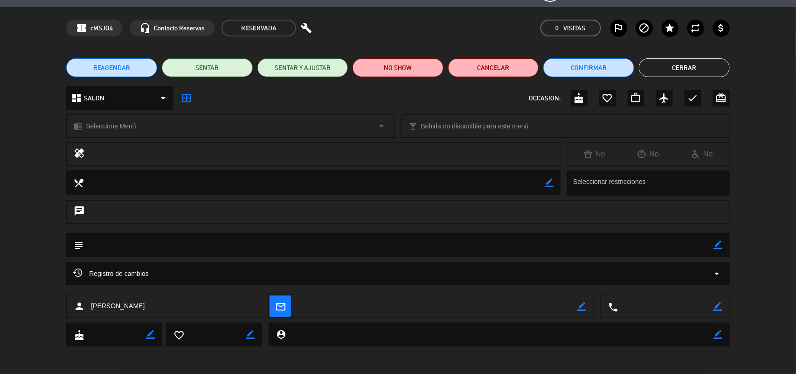
click at [712, 244] on textarea at bounding box center [399, 245] width 631 height 24
click at [715, 244] on icon "border_color" at bounding box center [718, 244] width 9 height 9
type textarea "Viene a as 21"
click at [719, 251] on div at bounding box center [718, 245] width 9 height 24
click at [719, 250] on div at bounding box center [718, 245] width 9 height 24
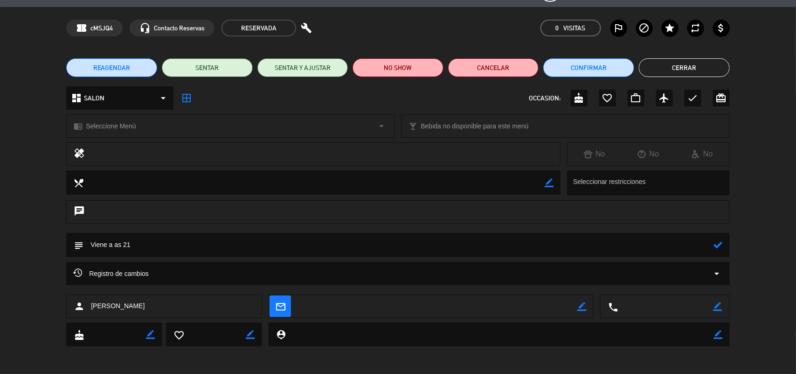
click at [719, 247] on icon at bounding box center [718, 244] width 9 height 9
click at [0, 0] on div at bounding box center [0, 0] width 0 height 0
click at [679, 66] on button "Cerrar" at bounding box center [684, 67] width 91 height 19
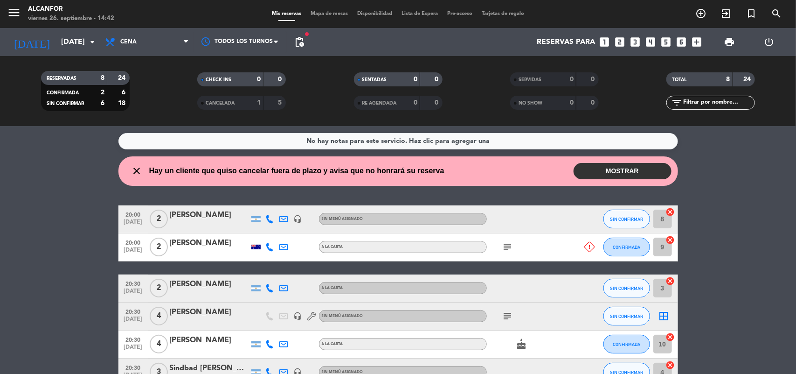
click at [507, 251] on icon "subject" at bounding box center [507, 246] width 11 height 11
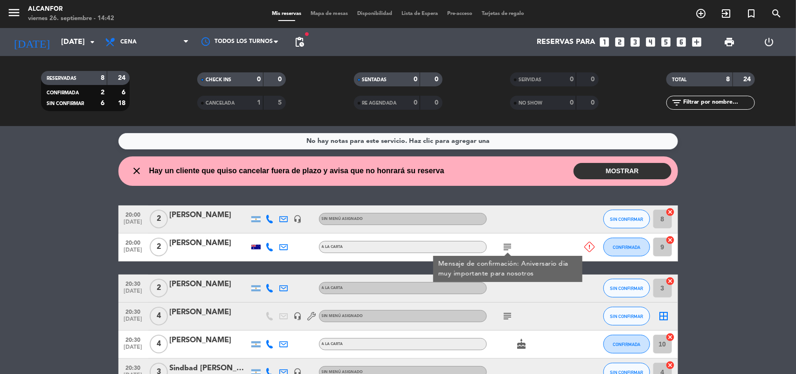
click at [621, 171] on button "MOSTRAR" at bounding box center [623, 171] width 98 height 16
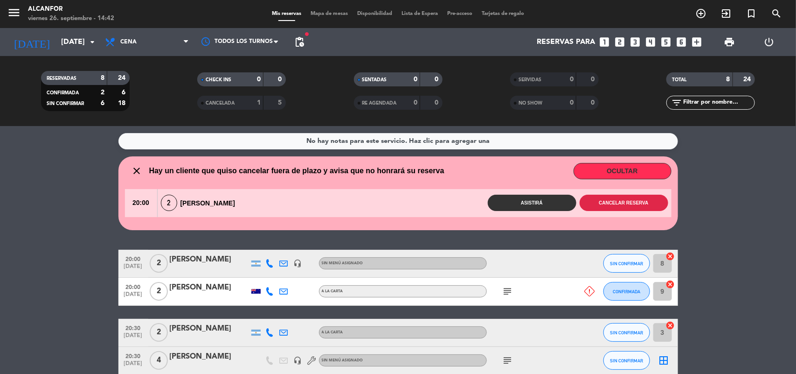
click at [621, 199] on button "Cancelar reserva" at bounding box center [624, 203] width 89 height 16
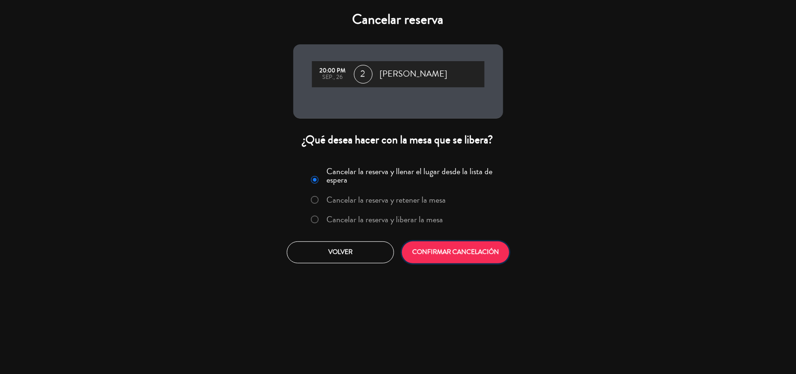
click at [484, 258] on button "CONFIRMAR CANCELACIÓN" at bounding box center [455, 252] width 107 height 22
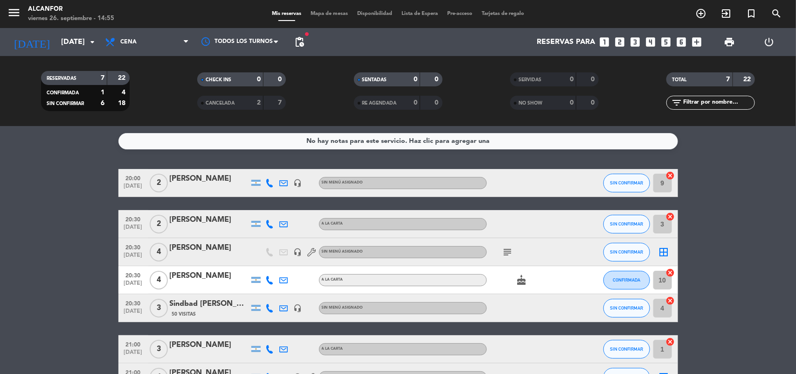
click at [183, 246] on div "[PERSON_NAME]" at bounding box center [209, 248] width 79 height 12
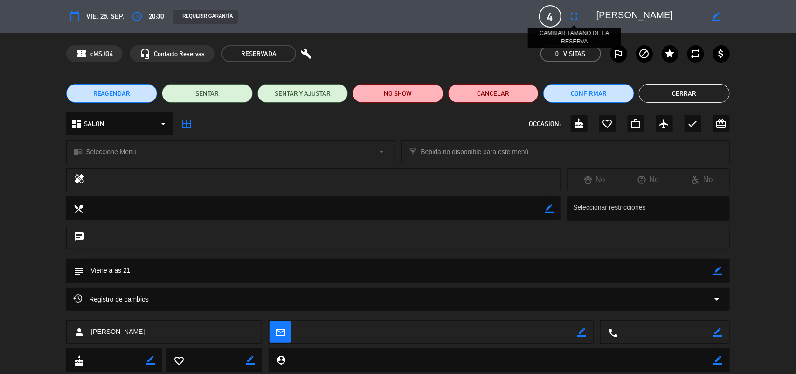
click at [572, 19] on icon "fullscreen" at bounding box center [574, 16] width 11 height 11
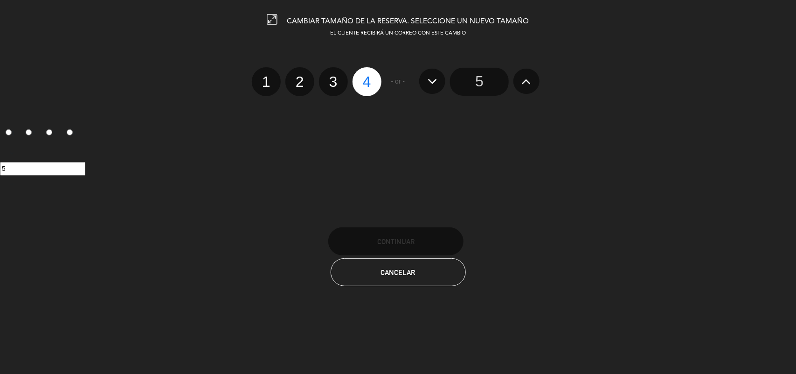
click at [467, 78] on input "5" at bounding box center [479, 82] width 59 height 28
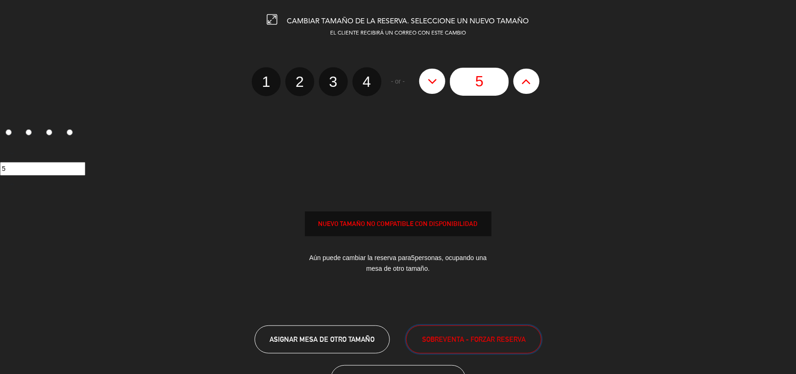
click at [431, 339] on span "SOBREVENTA - FORZAR RESERVA" at bounding box center [474, 339] width 104 height 11
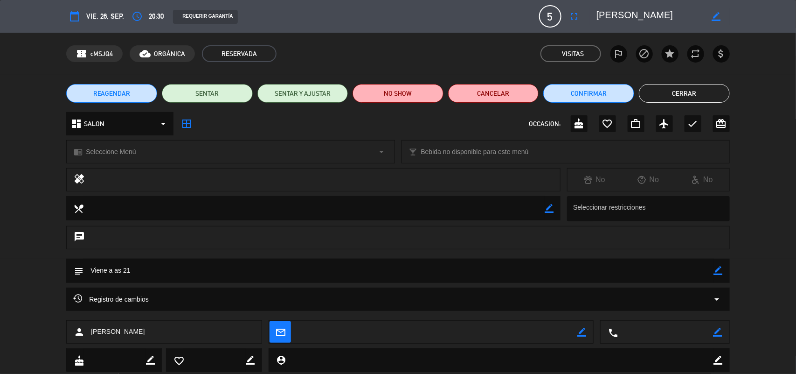
click at [672, 98] on button "Cerrar" at bounding box center [684, 93] width 91 height 19
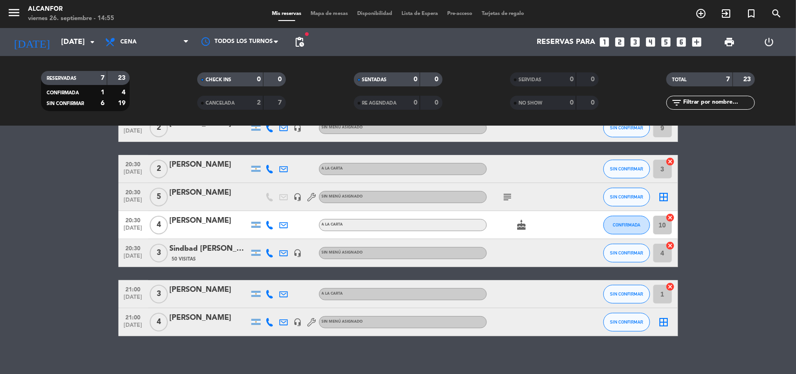
scroll to position [63, 0]
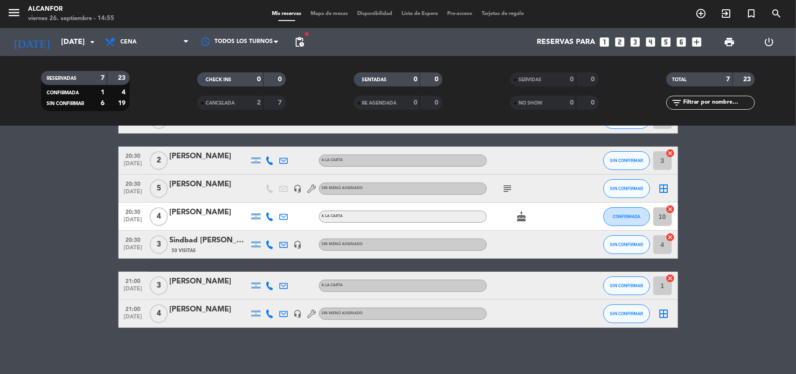
click at [63, 287] on bookings-row "20:00 [DATE] 2 [PERSON_NAME] headset_mic Sin menú asignado SIN CONFIRMAR 9 canc…" at bounding box center [398, 216] width 796 height 222
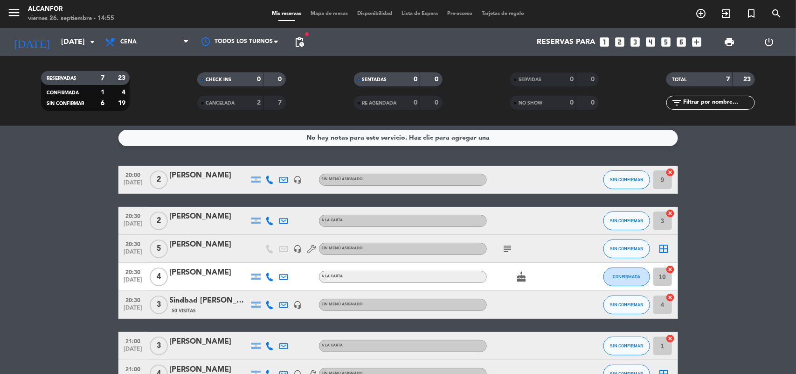
scroll to position [0, 0]
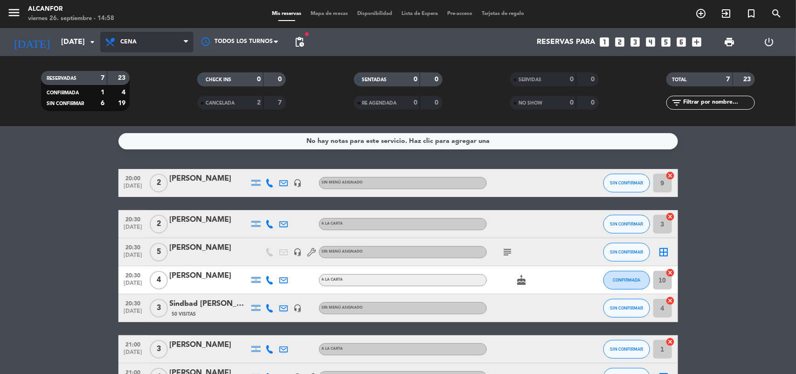
click at [155, 41] on span "Cena" at bounding box center [146, 42] width 93 height 21
click at [152, 84] on div "menu Alcanfor [DATE] 26. septiembre - 14:58 Mis reservas Mapa de mesas Disponib…" at bounding box center [398, 63] width 796 height 126
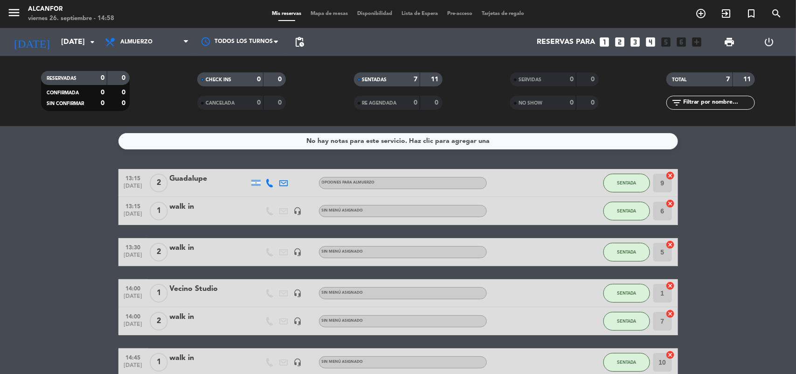
click at [621, 39] on icon "looks_two" at bounding box center [620, 42] width 12 height 12
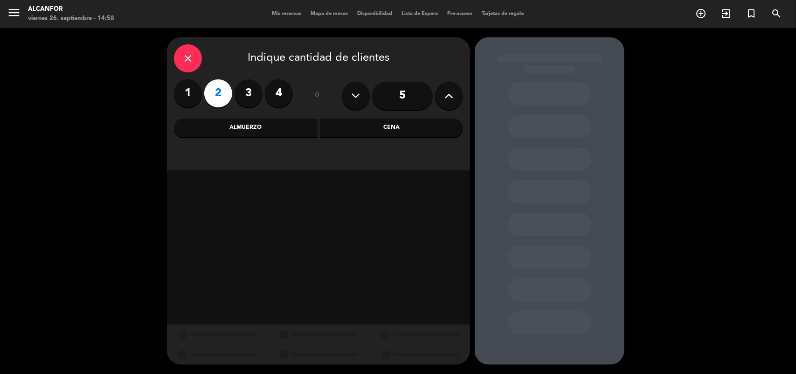
click at [244, 128] on div "Almuerzo" at bounding box center [246, 127] width 144 height 19
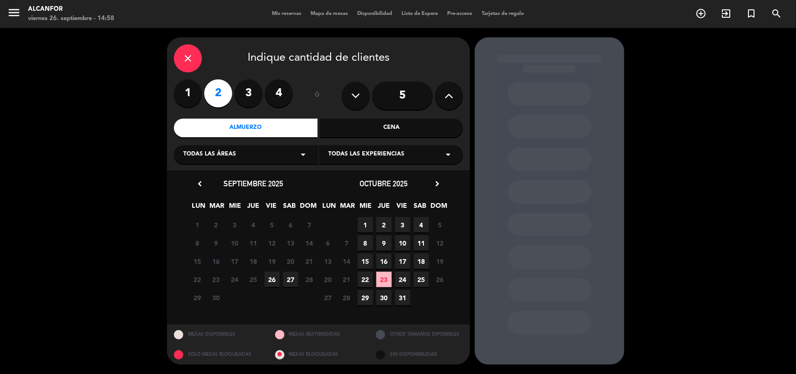
click at [273, 281] on span "26" at bounding box center [272, 279] width 15 height 15
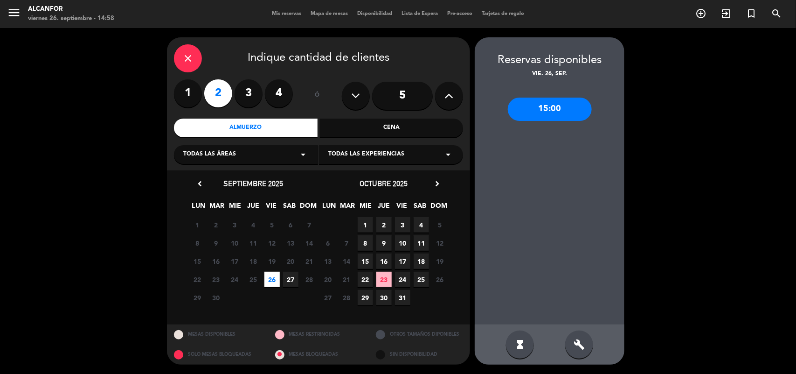
click at [572, 110] on div "15:00" at bounding box center [550, 109] width 84 height 23
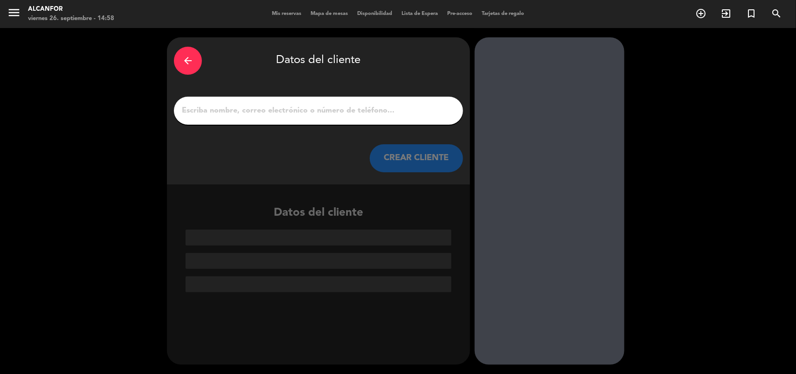
click at [349, 104] on input "1" at bounding box center [318, 110] width 275 height 13
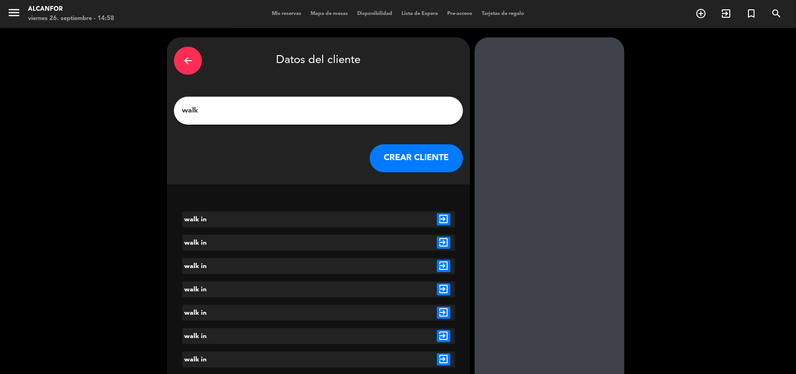
type input "walk"
click at [443, 244] on icon "exit_to_app" at bounding box center [444, 243] width 14 height 12
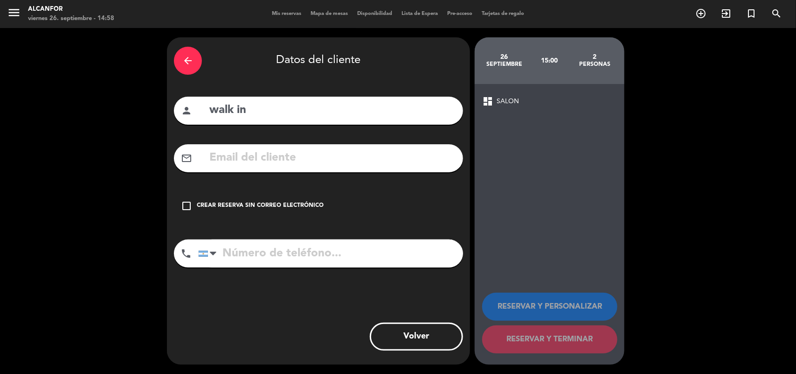
click at [190, 201] on icon "check_box_outline_blank" at bounding box center [186, 205] width 11 height 11
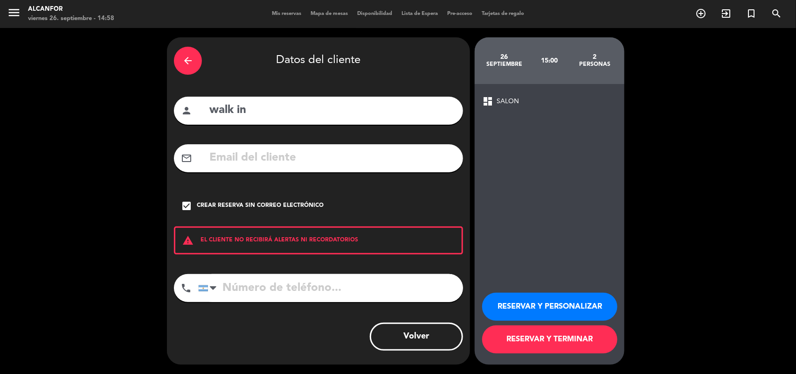
click at [579, 302] on button "RESERVAR Y PERSONALIZAR" at bounding box center [549, 307] width 135 height 28
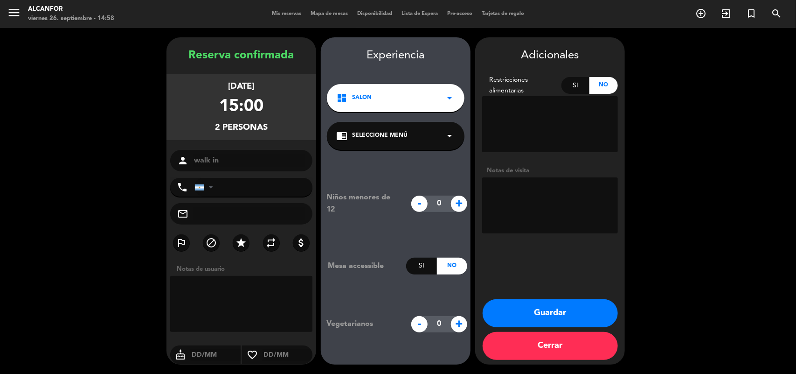
click at [581, 302] on button "Guardar" at bounding box center [550, 313] width 135 height 28
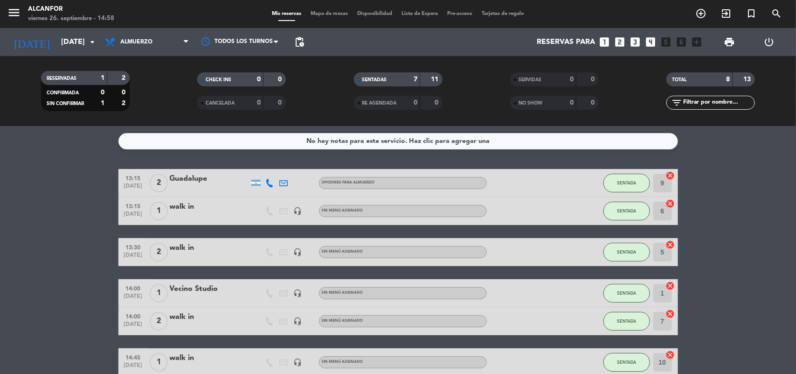
click at [738, 280] on bookings-row "13:15 [DATE] 2 Guadalupe OPCIONES PARA ALMUERZO SENTADA 9 cancel 13:15 [DATE] 1…" at bounding box center [398, 307] width 796 height 276
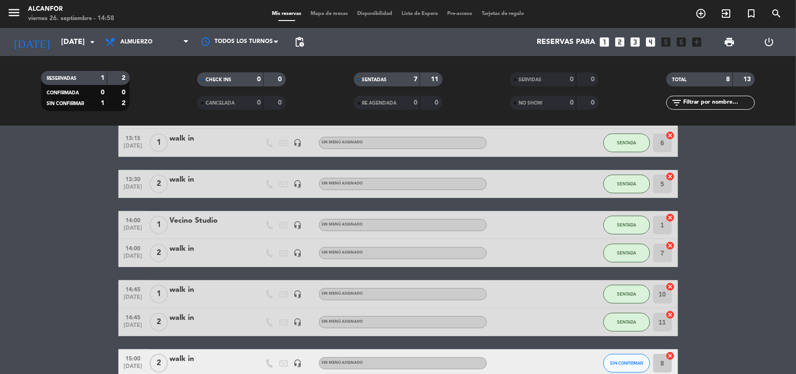
scroll to position [70, 0]
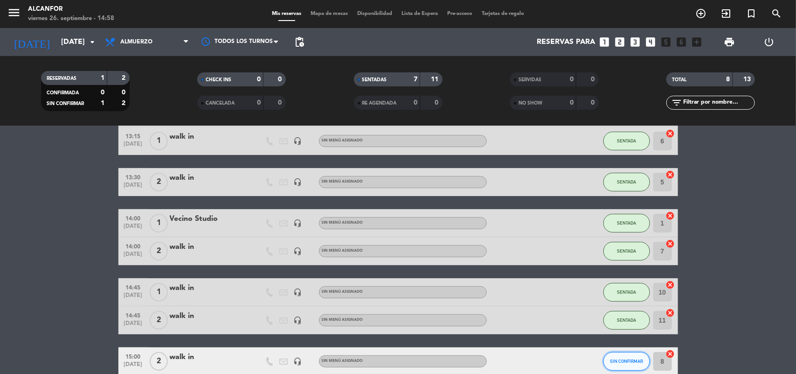
click at [637, 359] on span "SIN CONFIRMAR" at bounding box center [626, 360] width 33 height 5
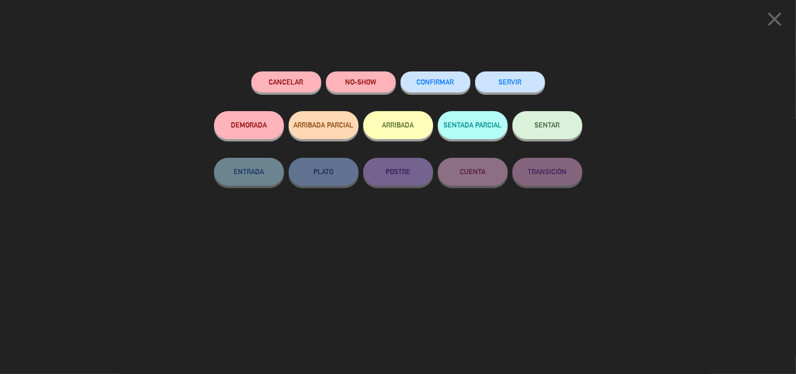
click at [553, 133] on button "SENTAR" at bounding box center [548, 125] width 70 height 28
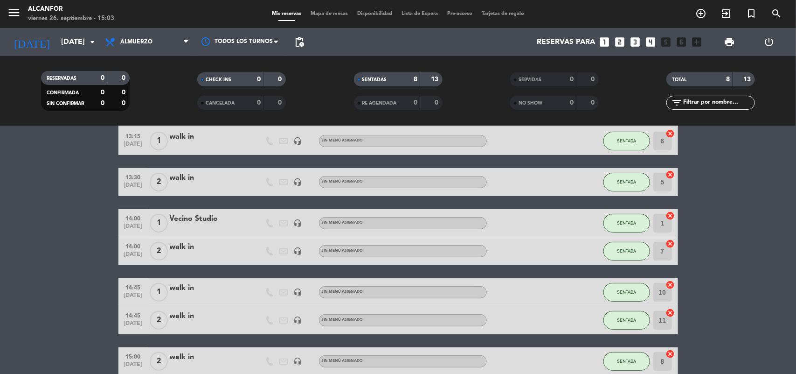
click at [622, 42] on icon "looks_two" at bounding box center [620, 42] width 12 height 12
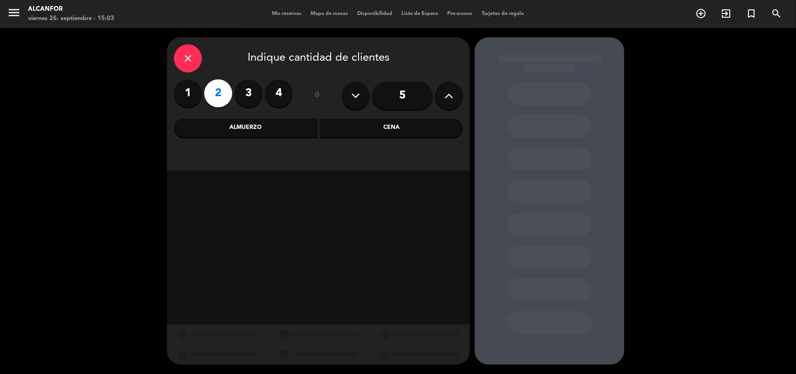
click at [273, 124] on div "Almuerzo" at bounding box center [246, 127] width 144 height 19
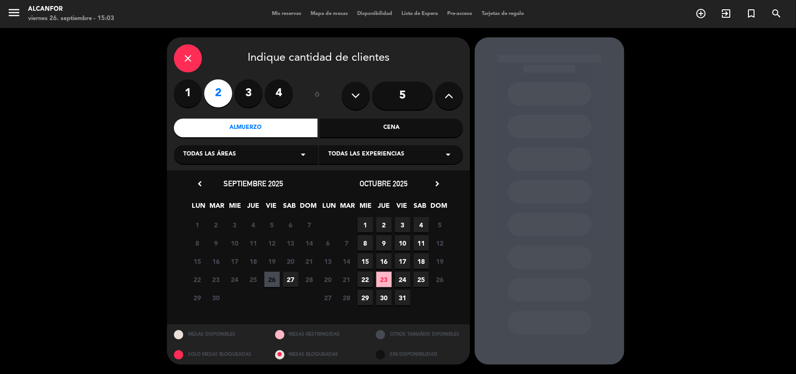
click at [64, 134] on div "close Indique cantidad de clientes 1 2 3 4 ó 5 Almuerzo Cena Todas las áreas ar…" at bounding box center [398, 201] width 796 height 346
